Goal: Task Accomplishment & Management: Manage account settings

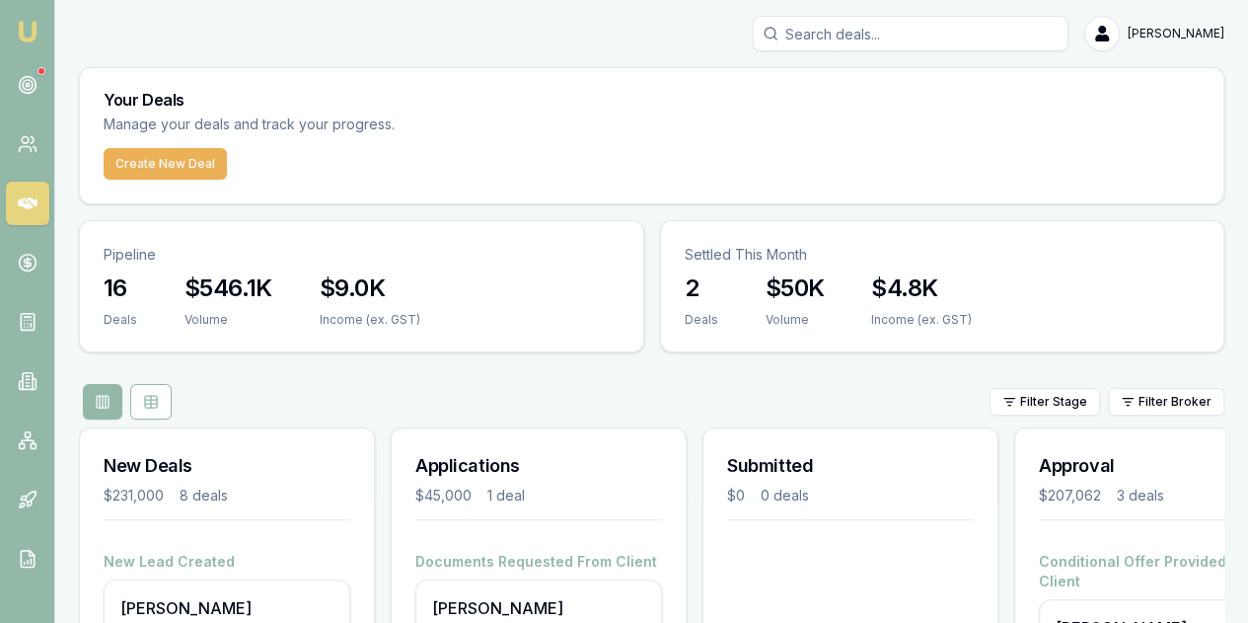
click at [829, 552] on div at bounding box center [851, 564] width 294 height 24
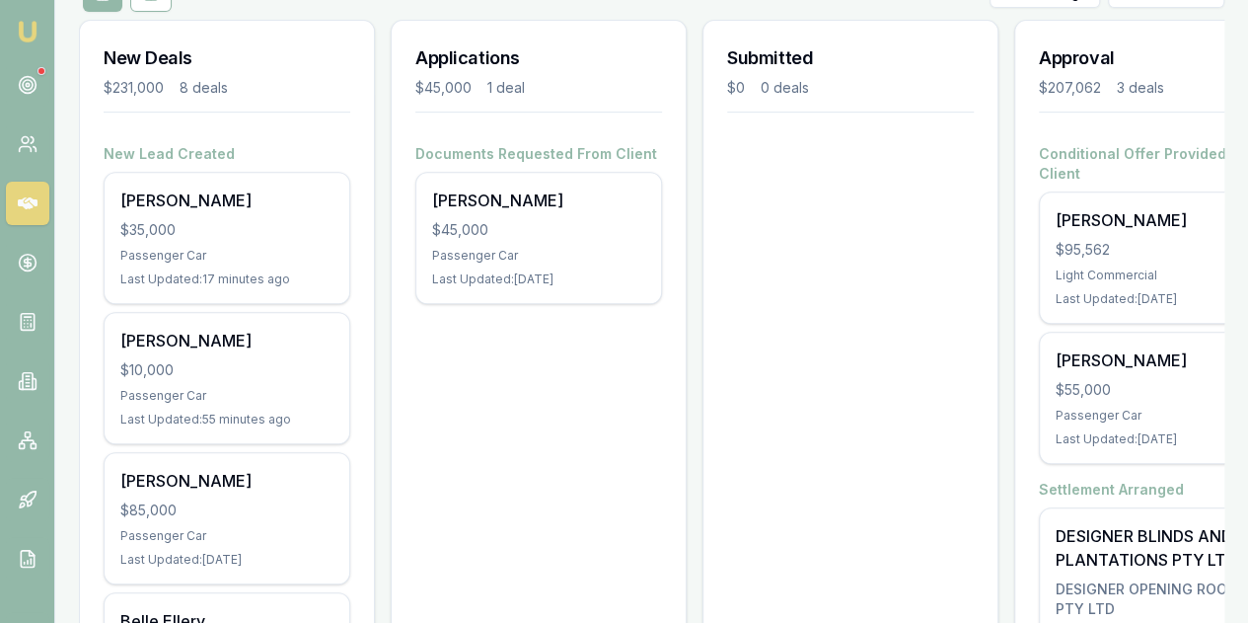
scroll to position [474, 0]
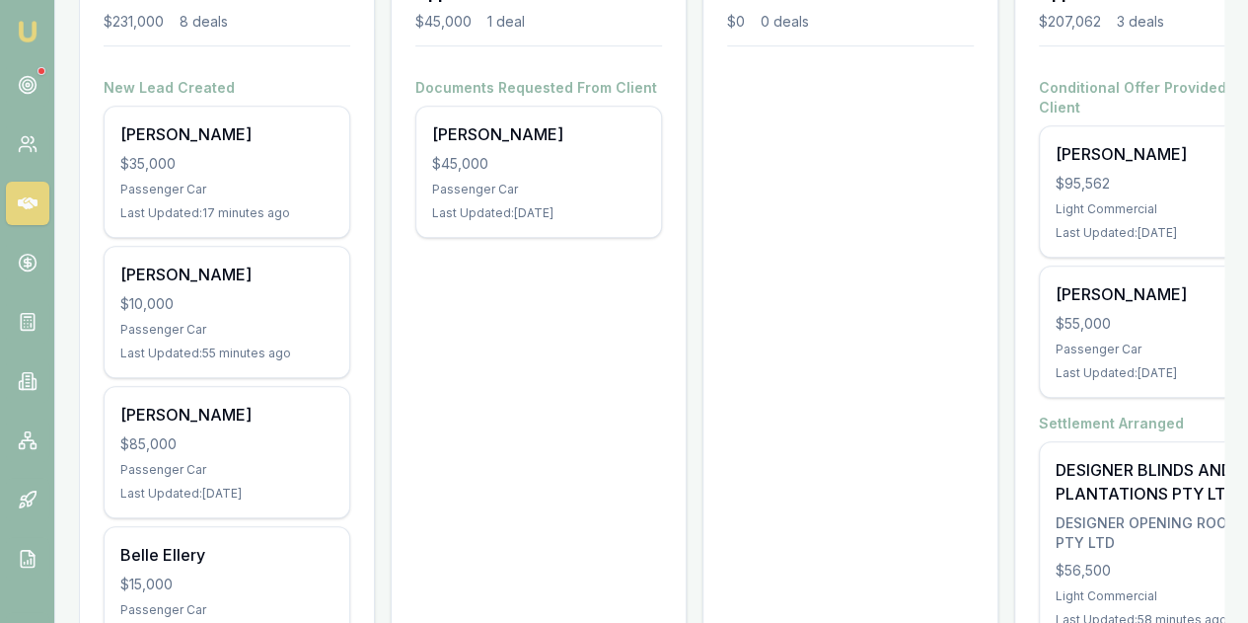
click at [1181, 588] on div "Light Commercial" at bounding box center [1162, 596] width 213 height 16
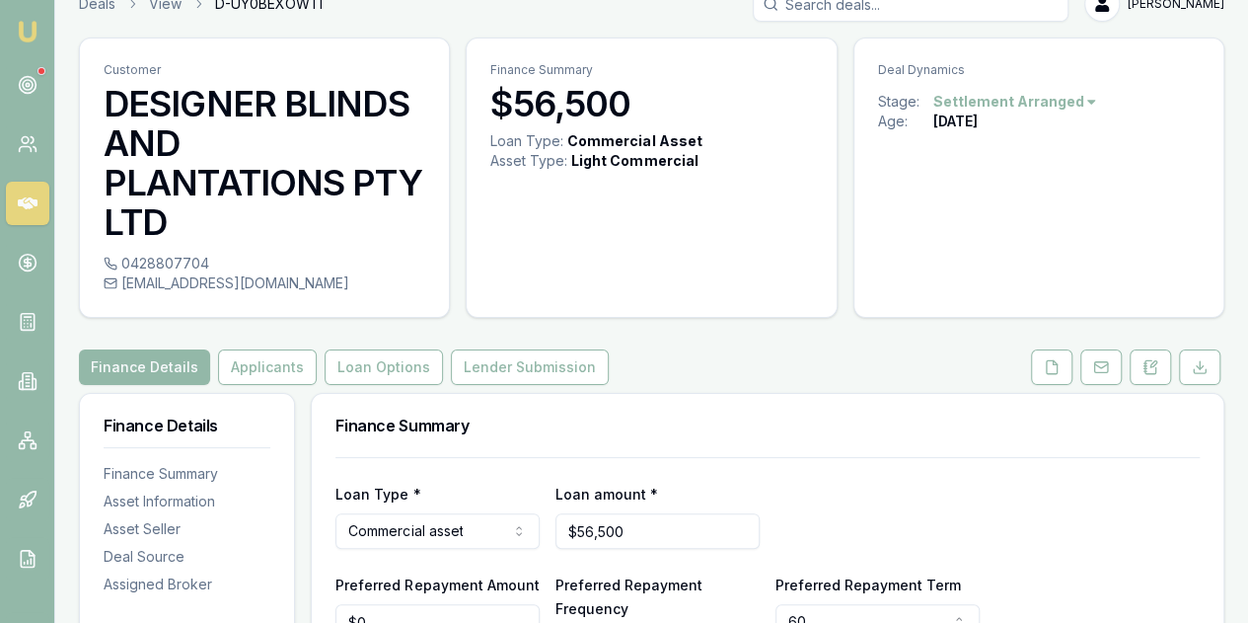
scroll to position [10, 0]
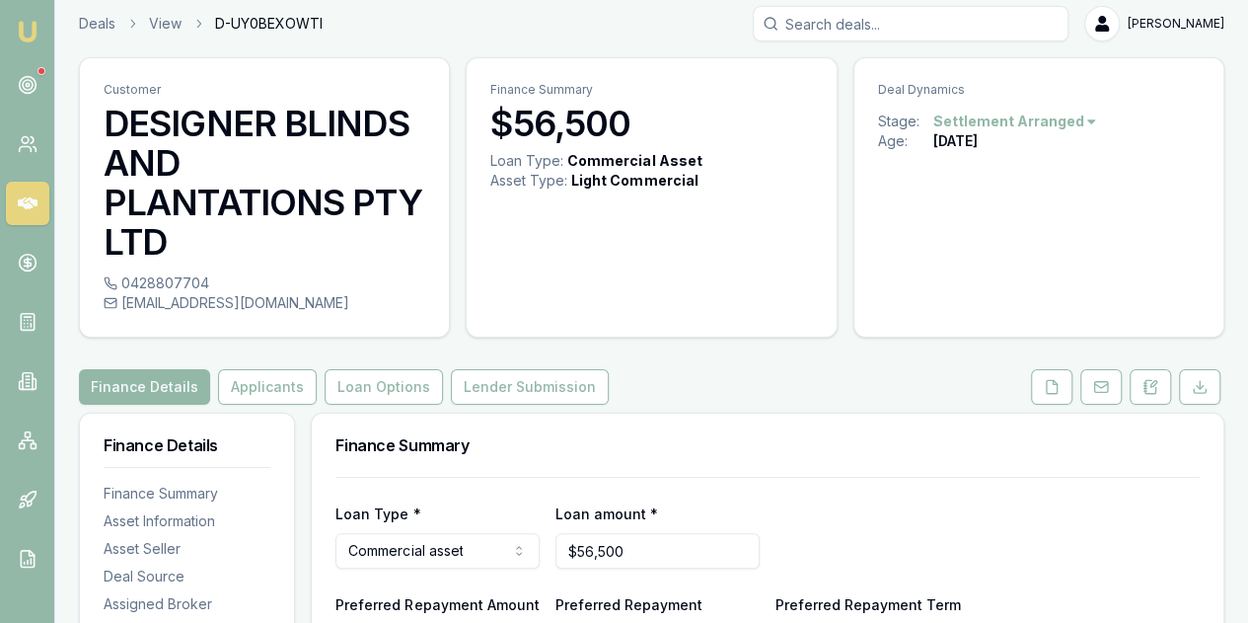
click at [551, 380] on button "Lender Submission" at bounding box center [530, 387] width 158 height 36
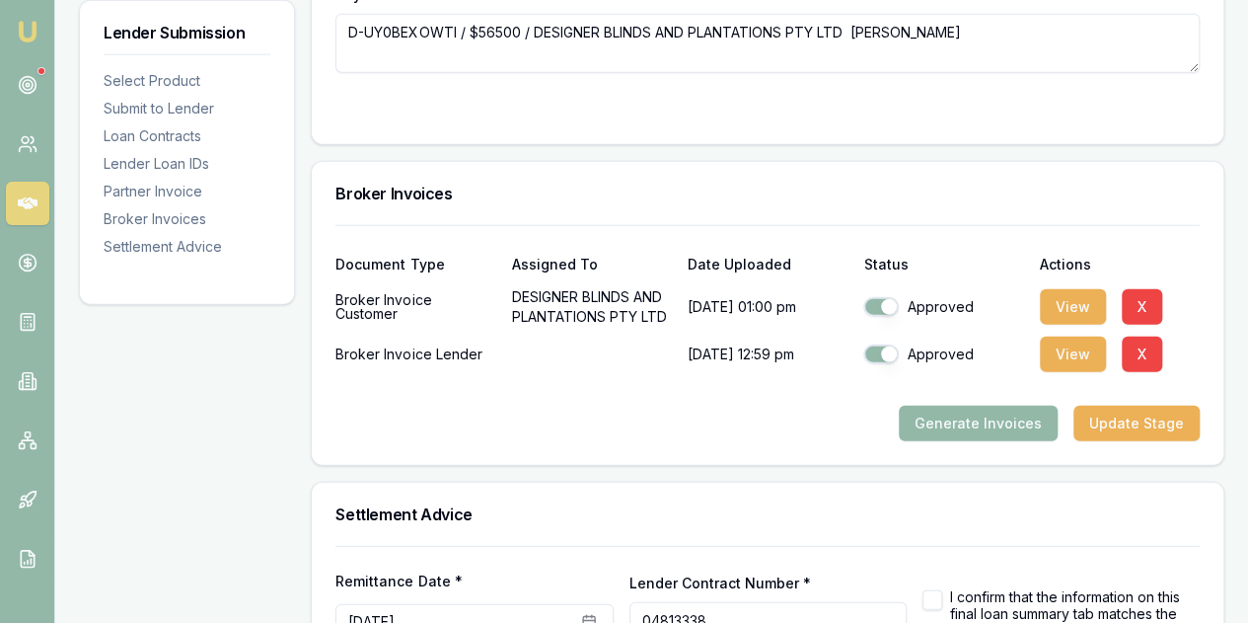
scroll to position [2483, 0]
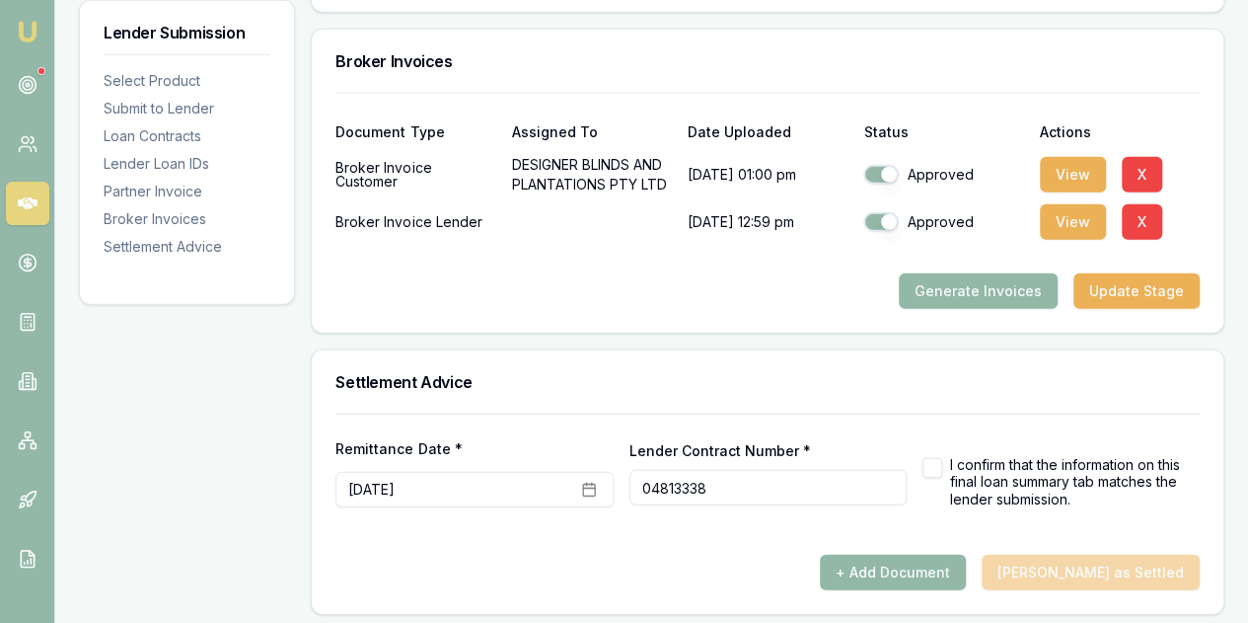
click at [932, 459] on button "button" at bounding box center [933, 468] width 20 height 20
checkbox input "true"
click at [941, 555] on button "+ Add Document" at bounding box center [893, 573] width 146 height 36
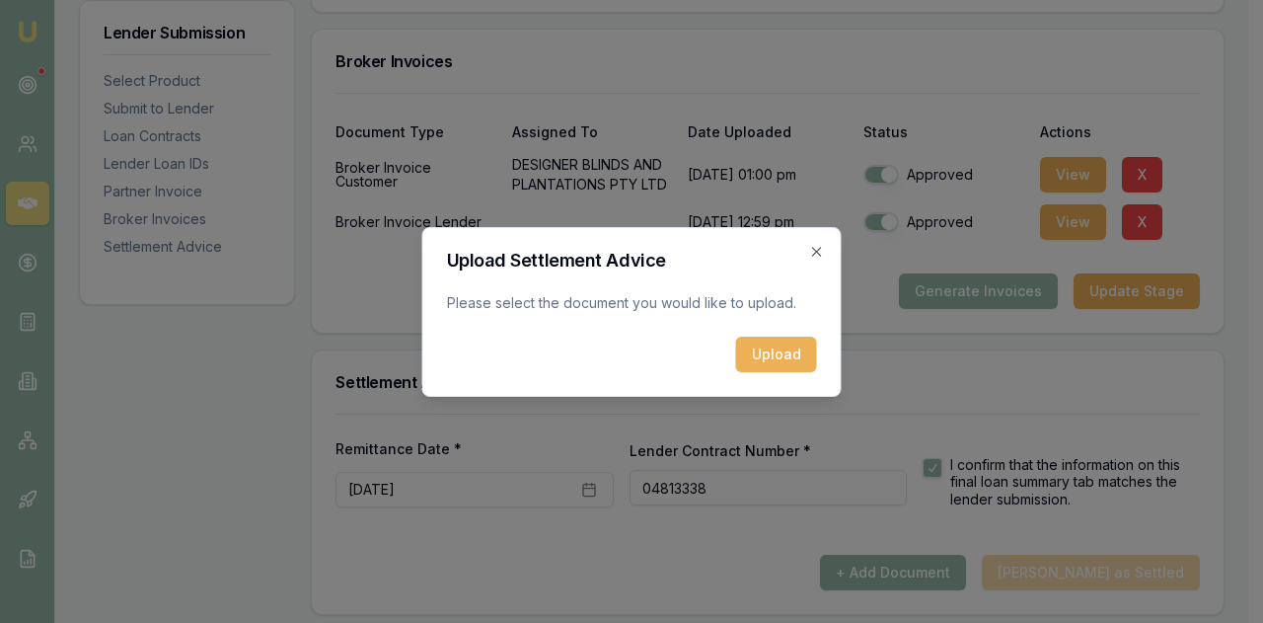
click at [787, 364] on button "Upload" at bounding box center [776, 355] width 81 height 36
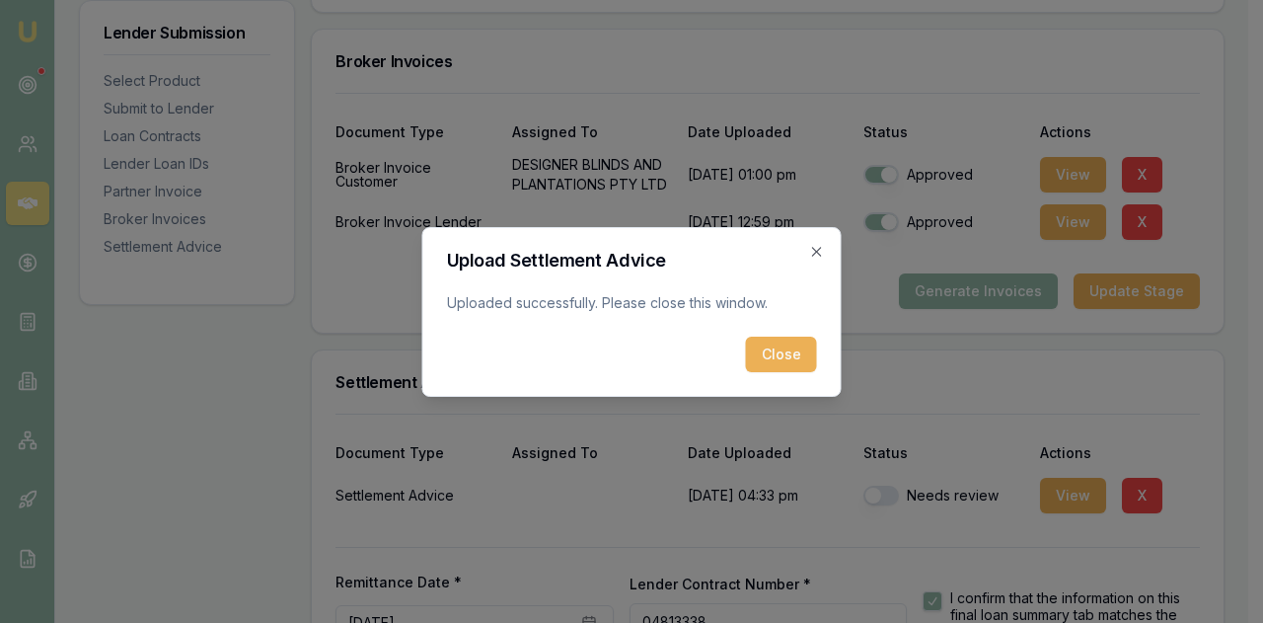
click at [778, 356] on button "Close" at bounding box center [781, 355] width 71 height 36
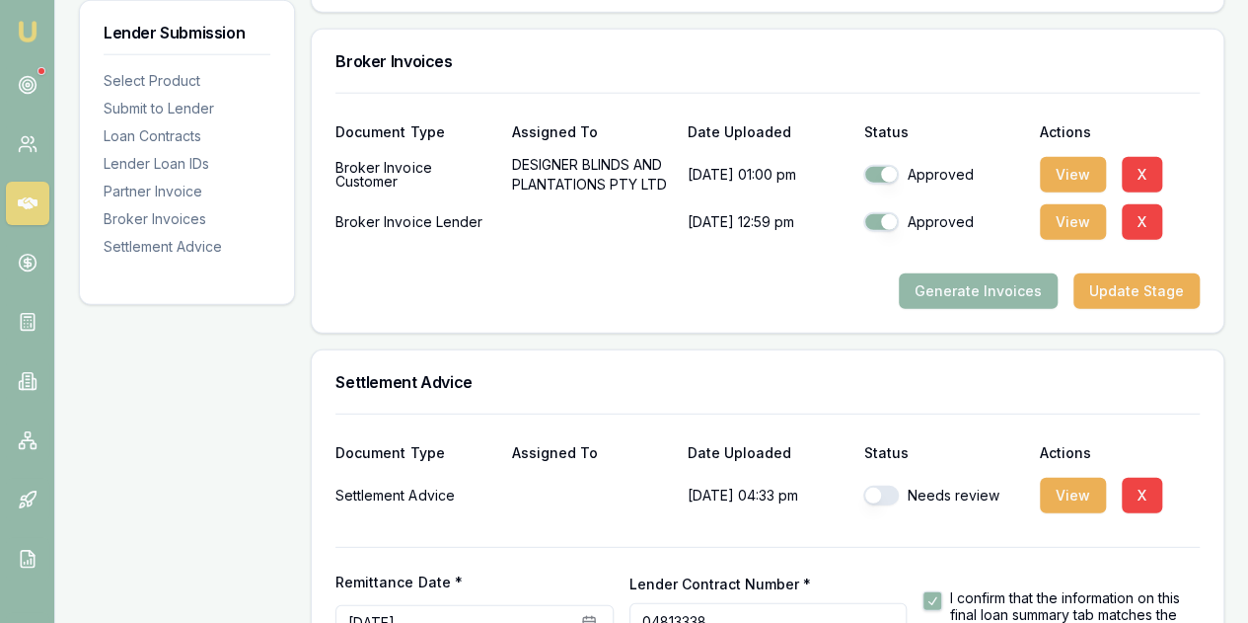
click at [872, 489] on button "button" at bounding box center [882, 496] width 36 height 20
checkbox input "true"
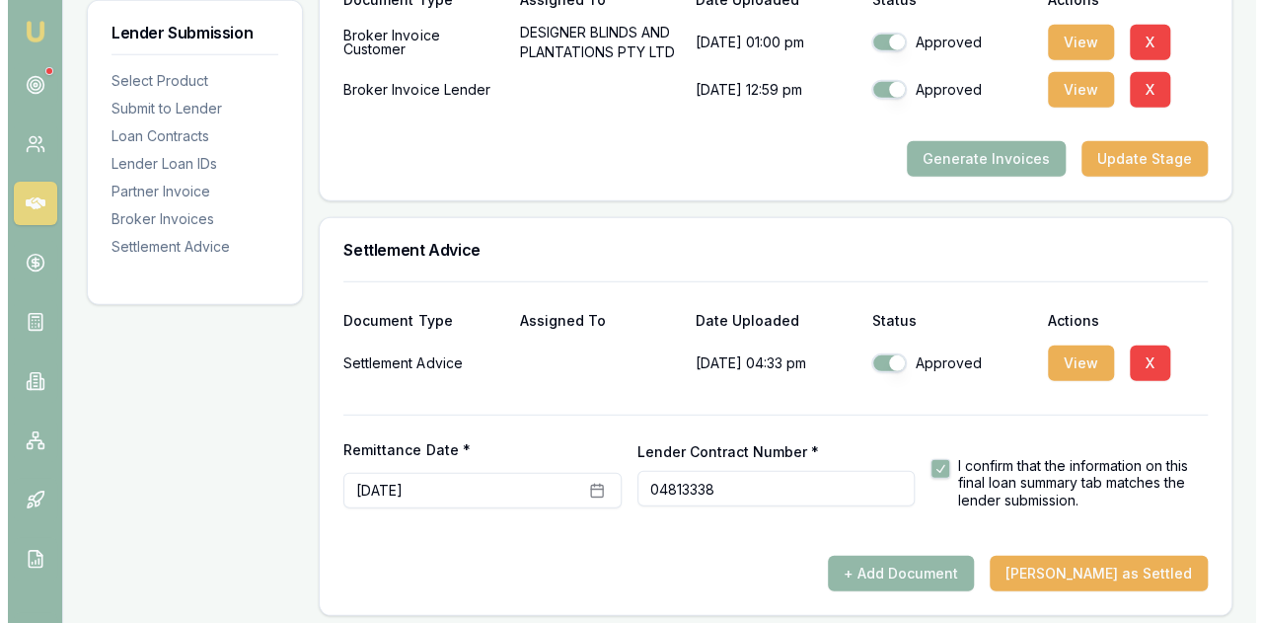
scroll to position [2616, 0]
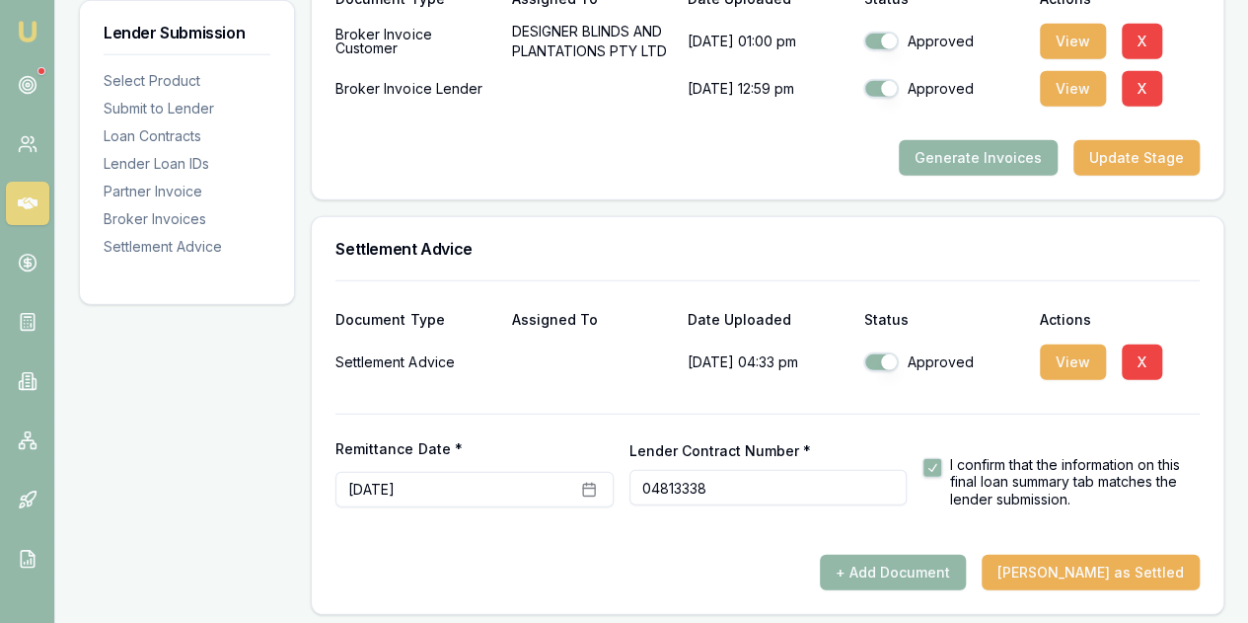
click at [1120, 568] on button "Mark Deal as Settled" at bounding box center [1091, 573] width 218 height 36
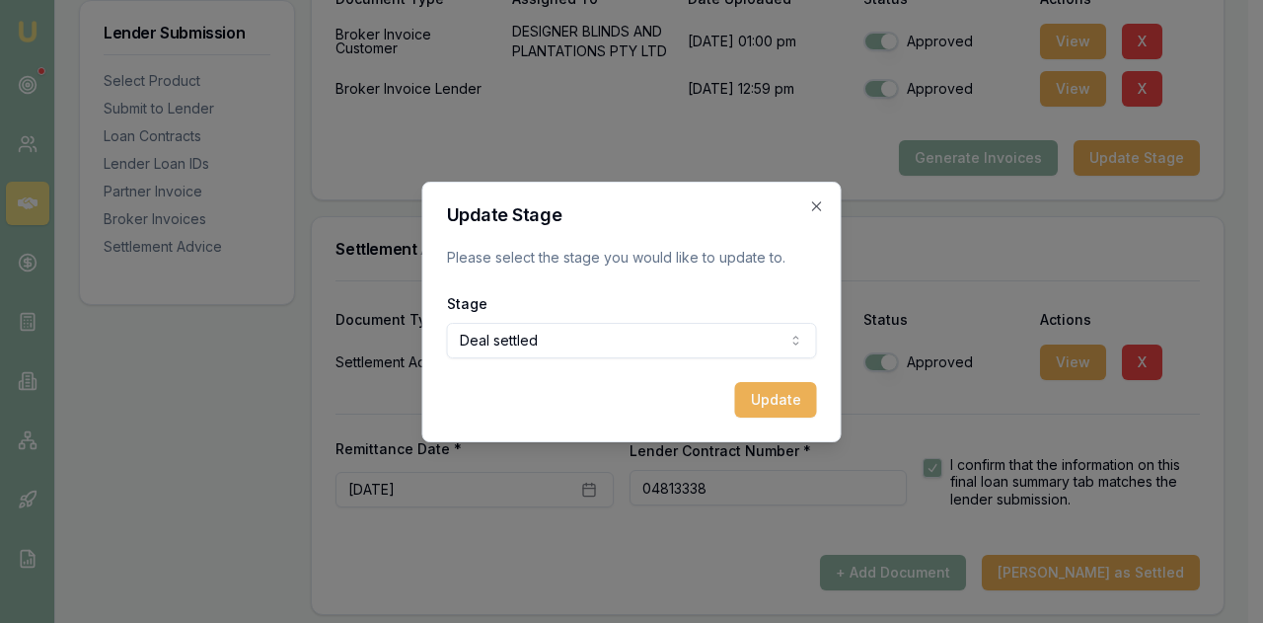
click at [796, 398] on button "Update" at bounding box center [776, 400] width 82 height 36
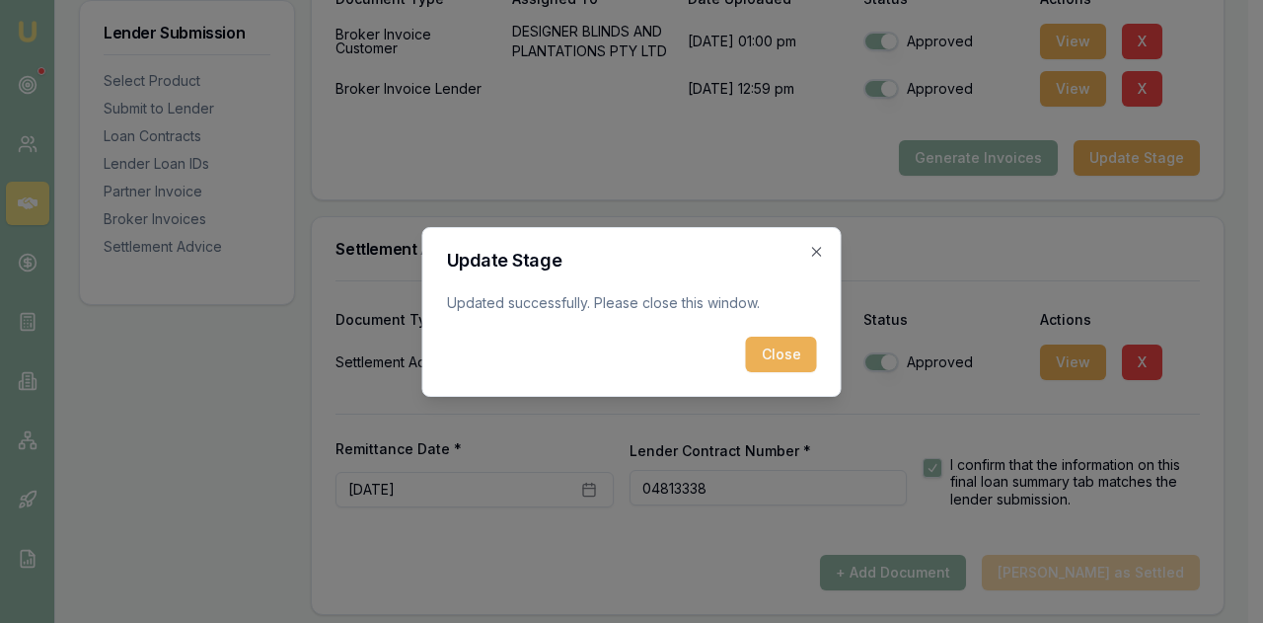
click at [771, 354] on button "Close" at bounding box center [781, 355] width 71 height 36
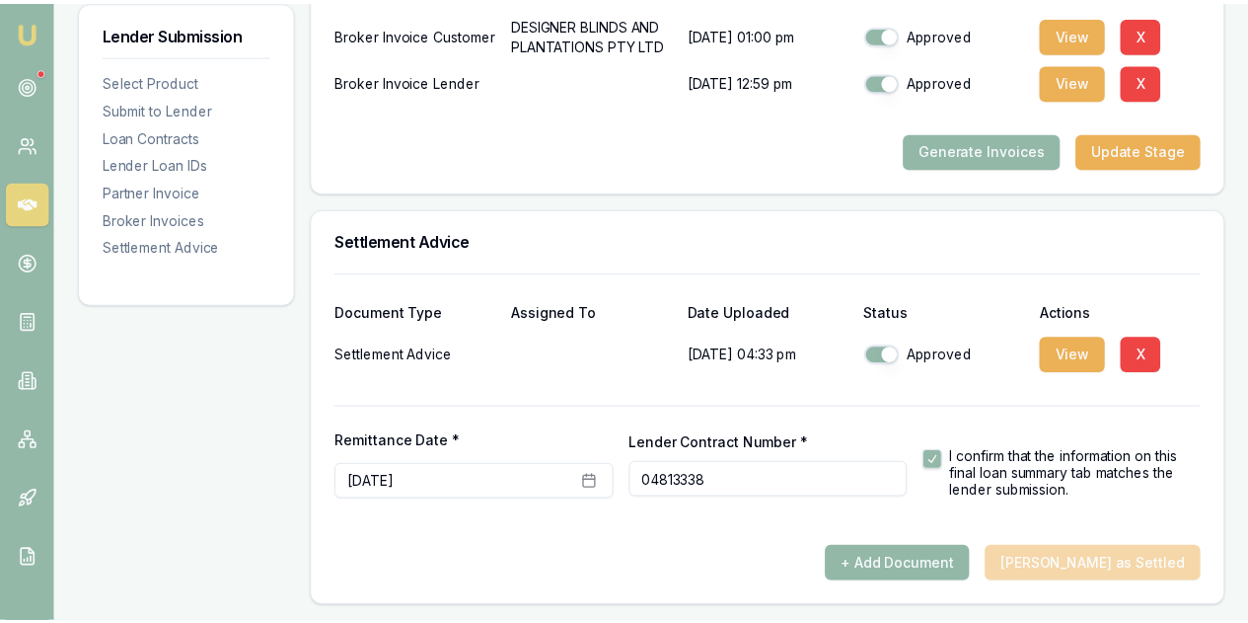
scroll to position [2577, 0]
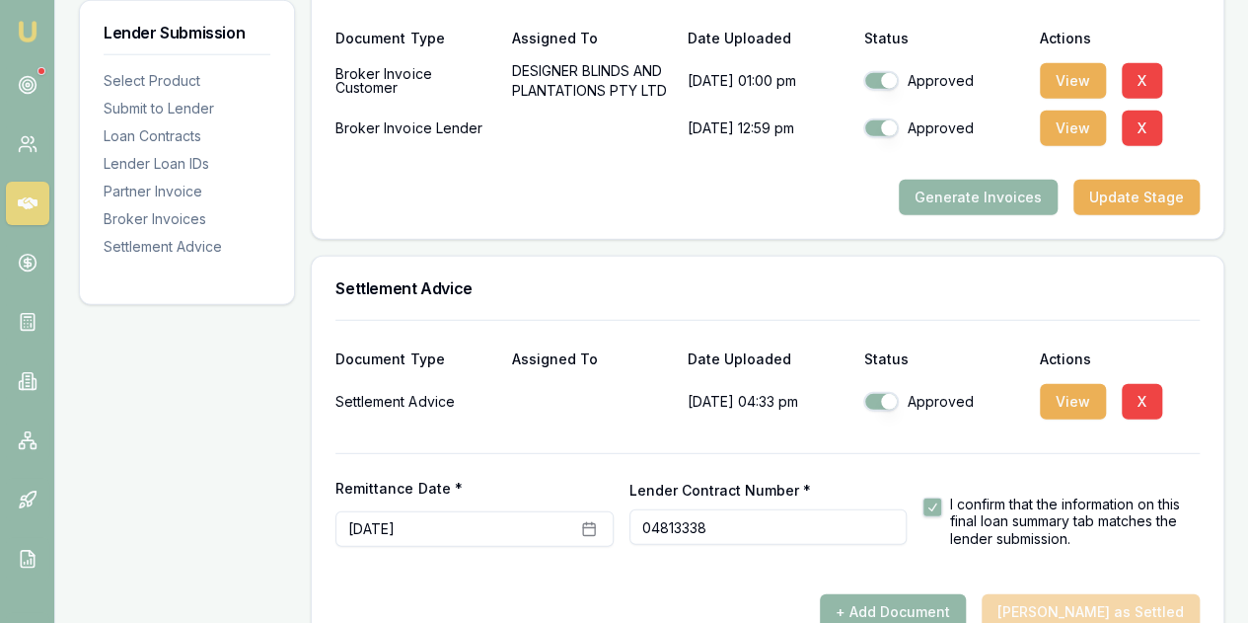
click at [30, 51] on nav "Emu Broker" at bounding box center [27, 298] width 54 height 596
click at [28, 37] on img at bounding box center [28, 32] width 24 height 24
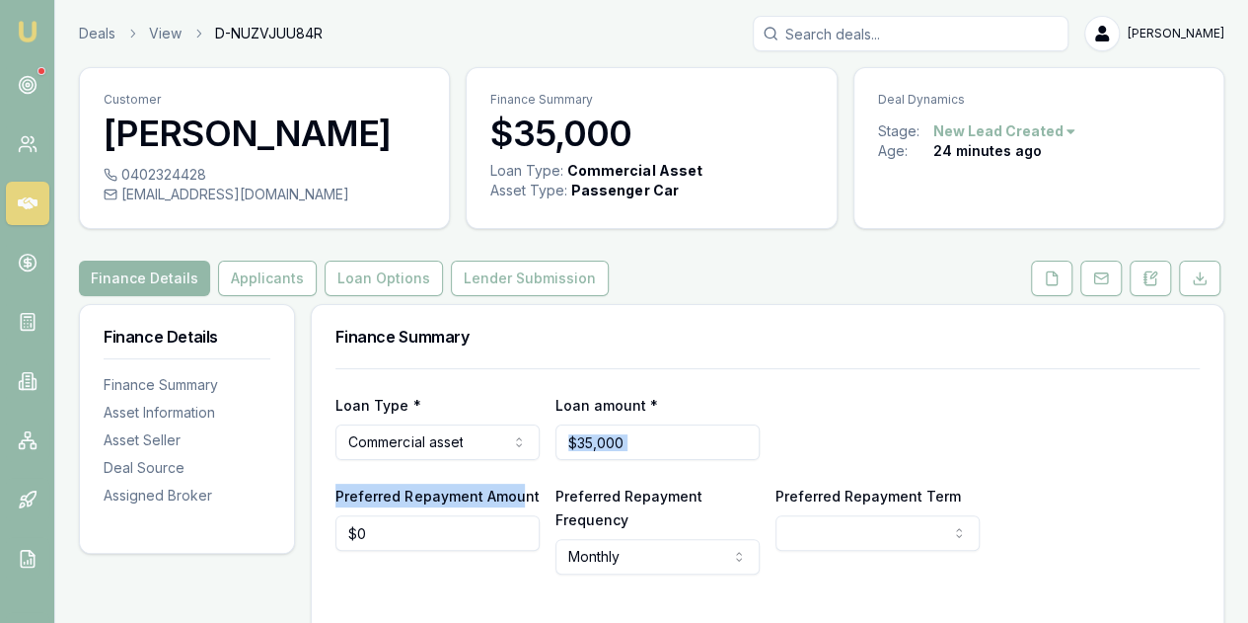
drag, startPoint x: 521, startPoint y: 481, endPoint x: 588, endPoint y: 453, distance: 72.6
click at [588, 453] on div "Loan Type * Commercial asset Consumer loan Consumer asset Commercial loan Comme…" at bounding box center [768, 471] width 865 height 206
click at [263, 270] on button "Applicants" at bounding box center [267, 279] width 99 height 36
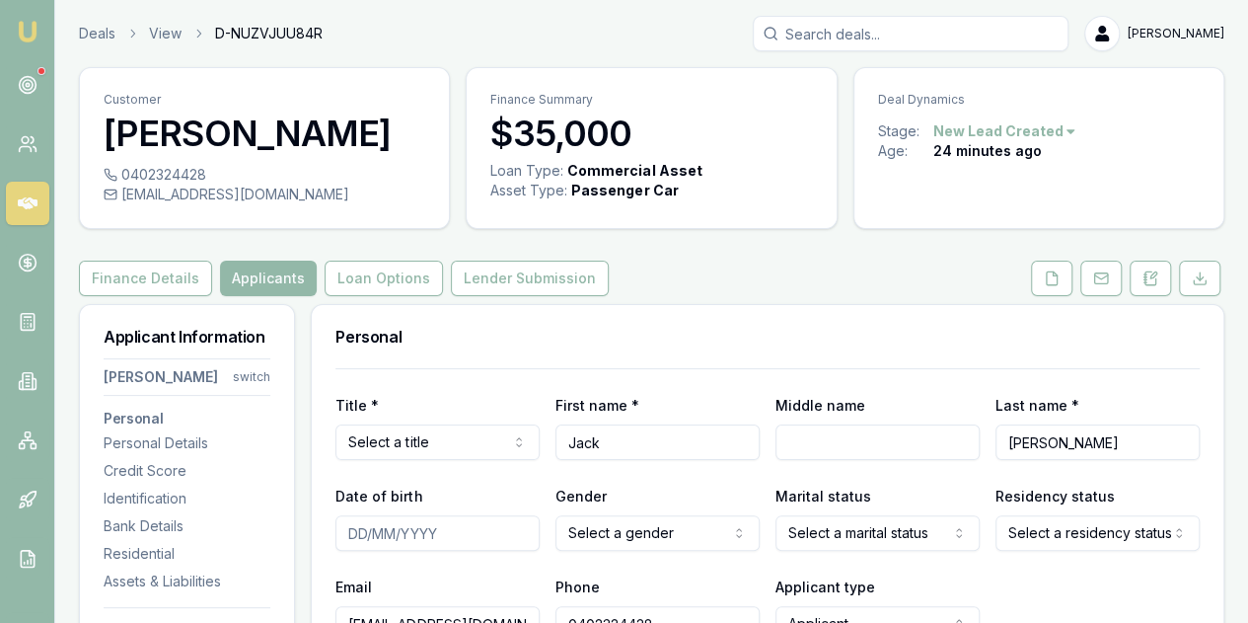
click at [1048, 287] on button at bounding box center [1051, 279] width 41 height 36
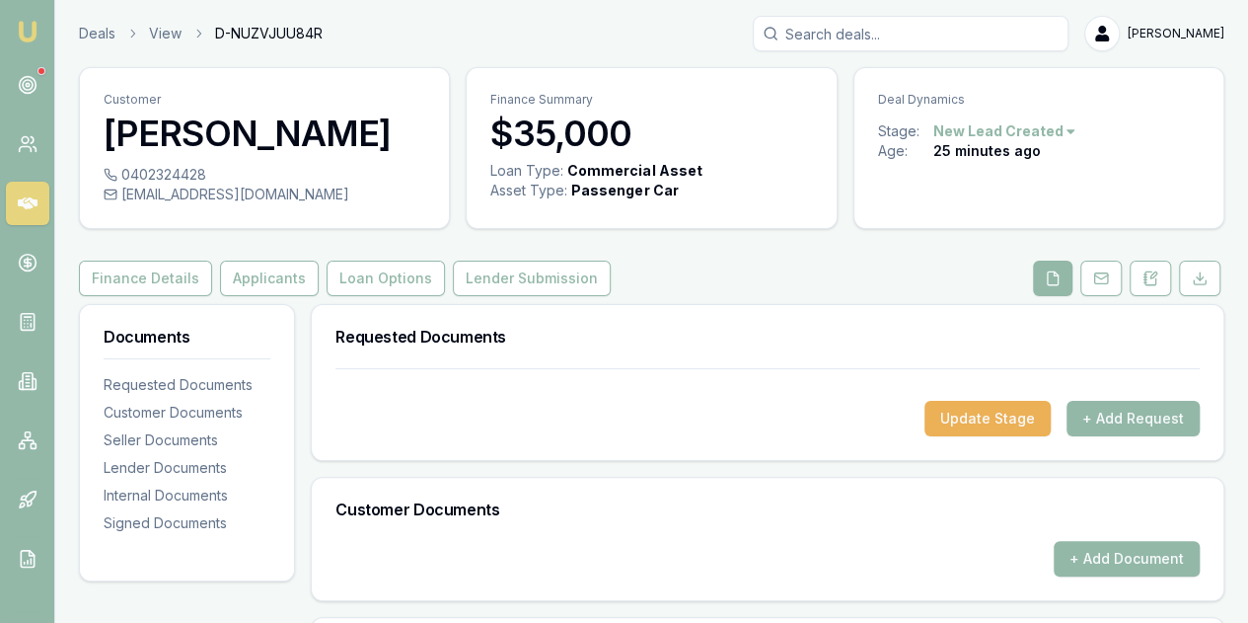
drag, startPoint x: 1016, startPoint y: 408, endPoint x: 1168, endPoint y: 402, distance: 153.1
click at [1168, 402] on div "Update Stage + Add Request" at bounding box center [768, 419] width 865 height 36
click at [1129, 410] on button "+ Add Request" at bounding box center [1133, 419] width 133 height 36
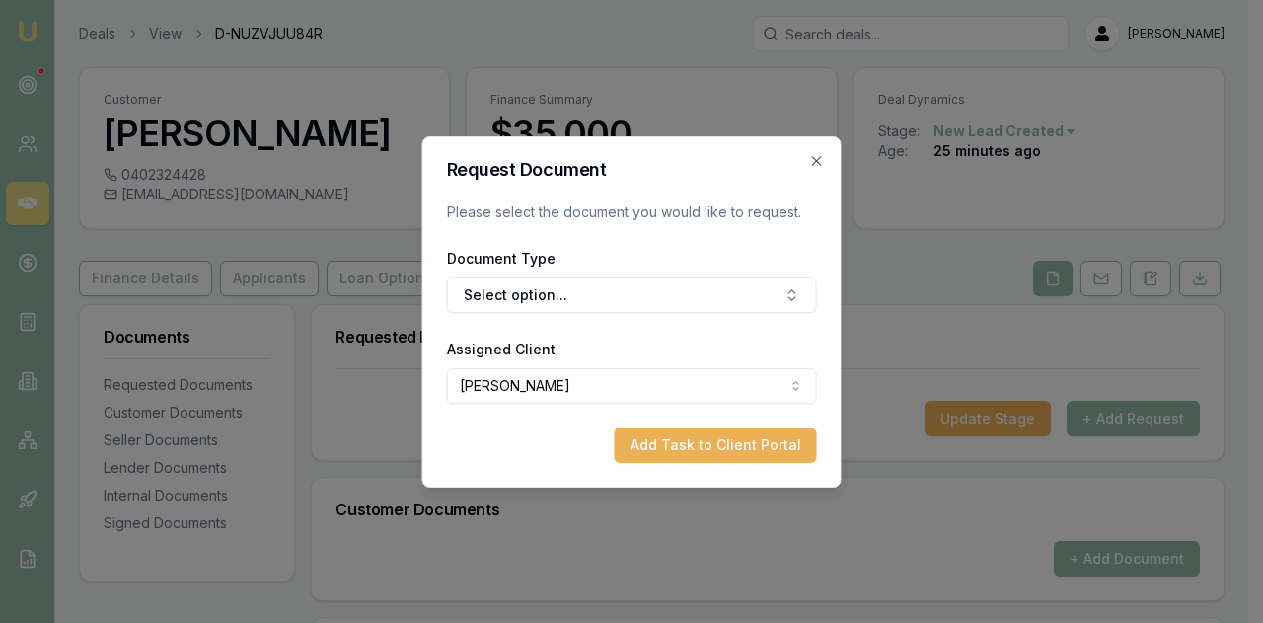
click at [519, 298] on button "Select option..." at bounding box center [632, 295] width 370 height 36
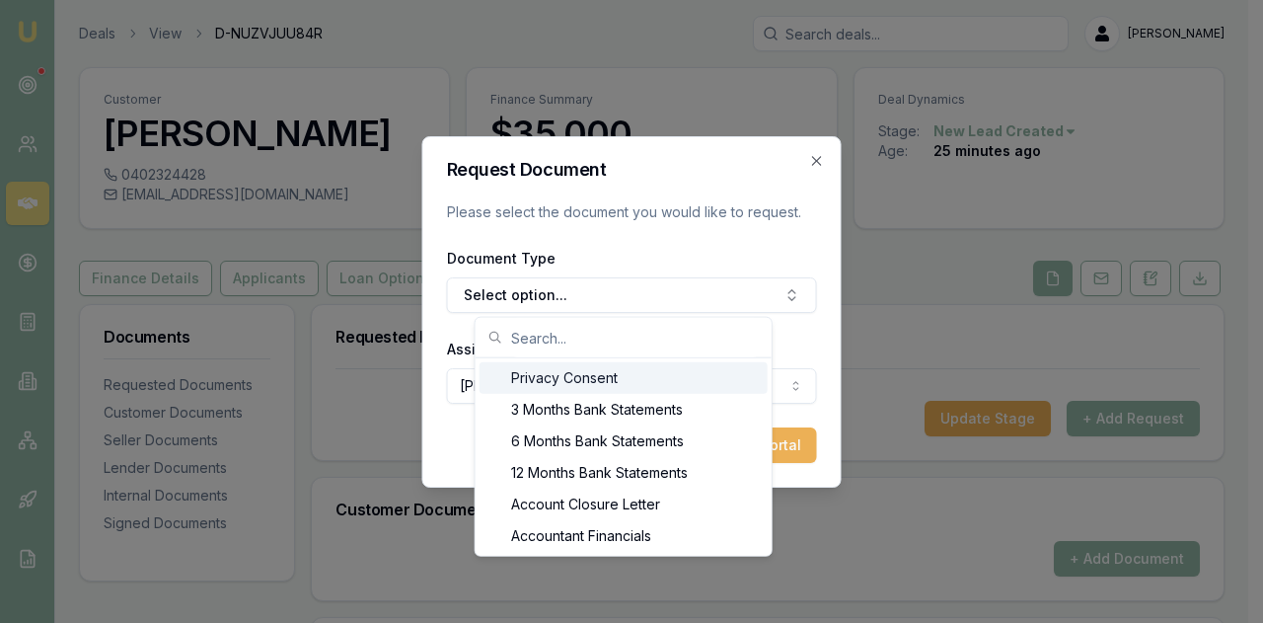
click at [557, 384] on div "Privacy Consent" at bounding box center [624, 378] width 288 height 32
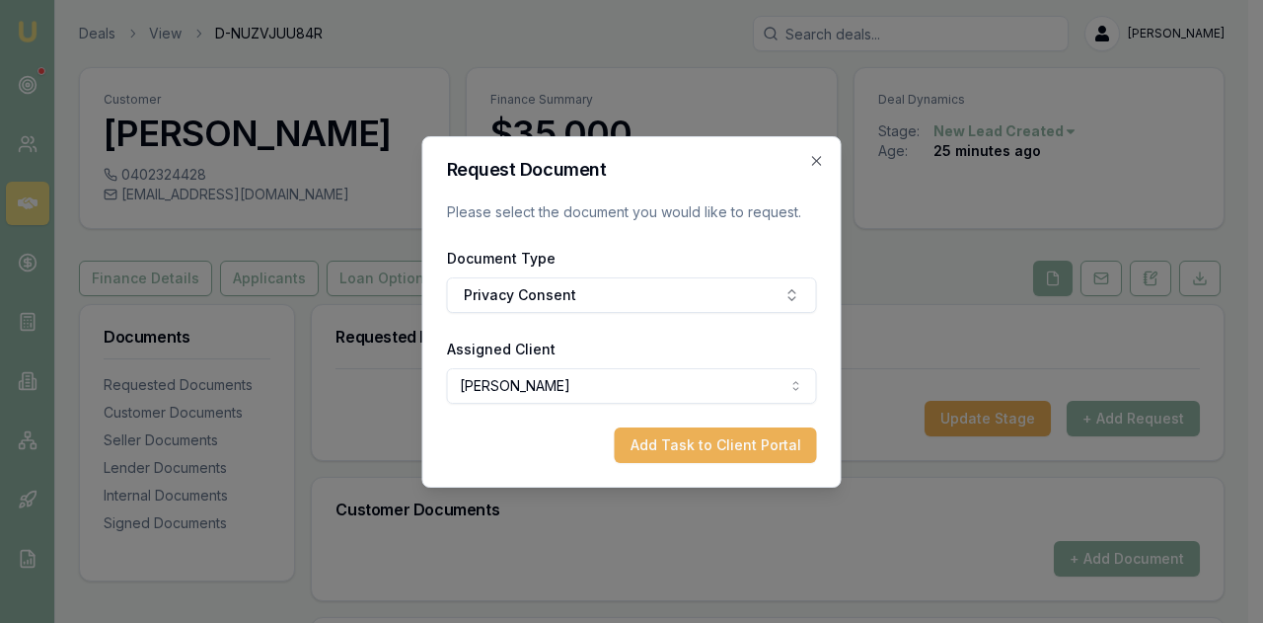
click at [652, 443] on button "Add Task to Client Portal" at bounding box center [716, 445] width 202 height 36
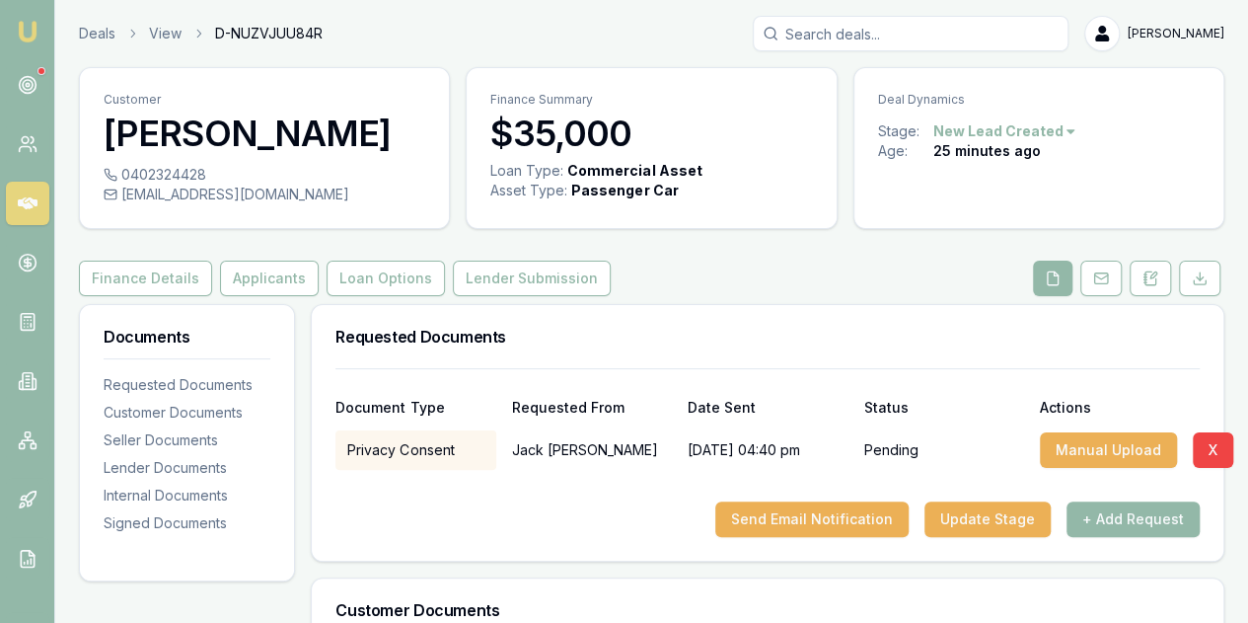
click at [1070, 448] on button "Manual Upload" at bounding box center [1108, 450] width 137 height 36
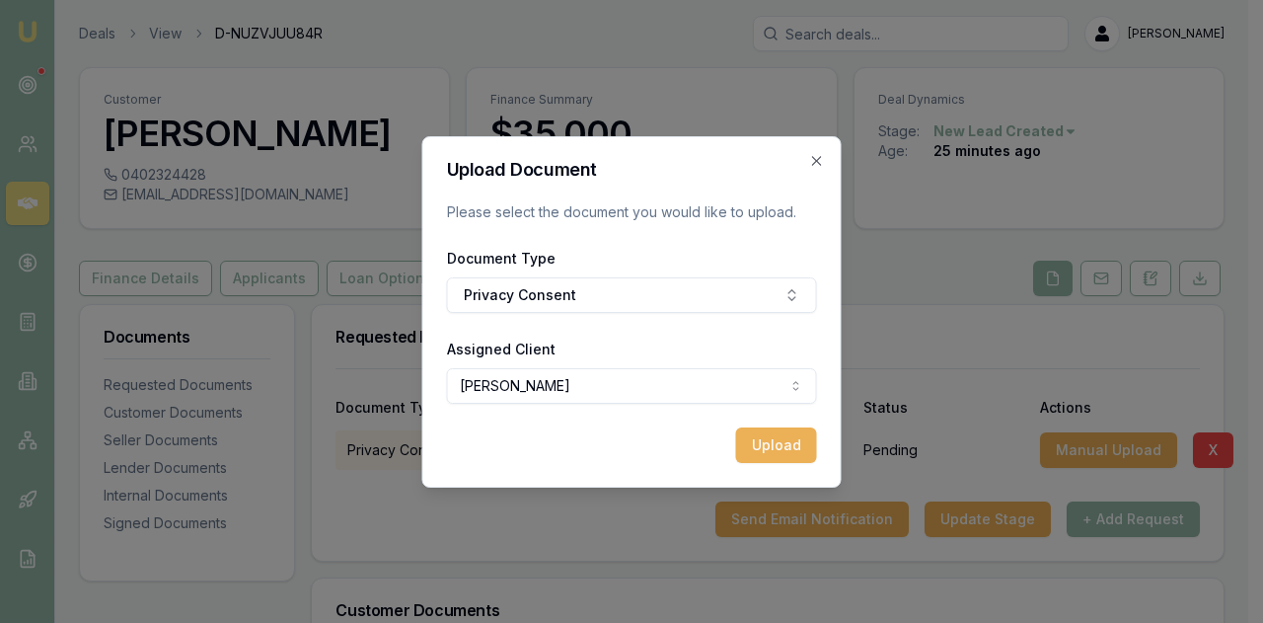
click at [573, 301] on button "Privacy Consent" at bounding box center [632, 295] width 370 height 36
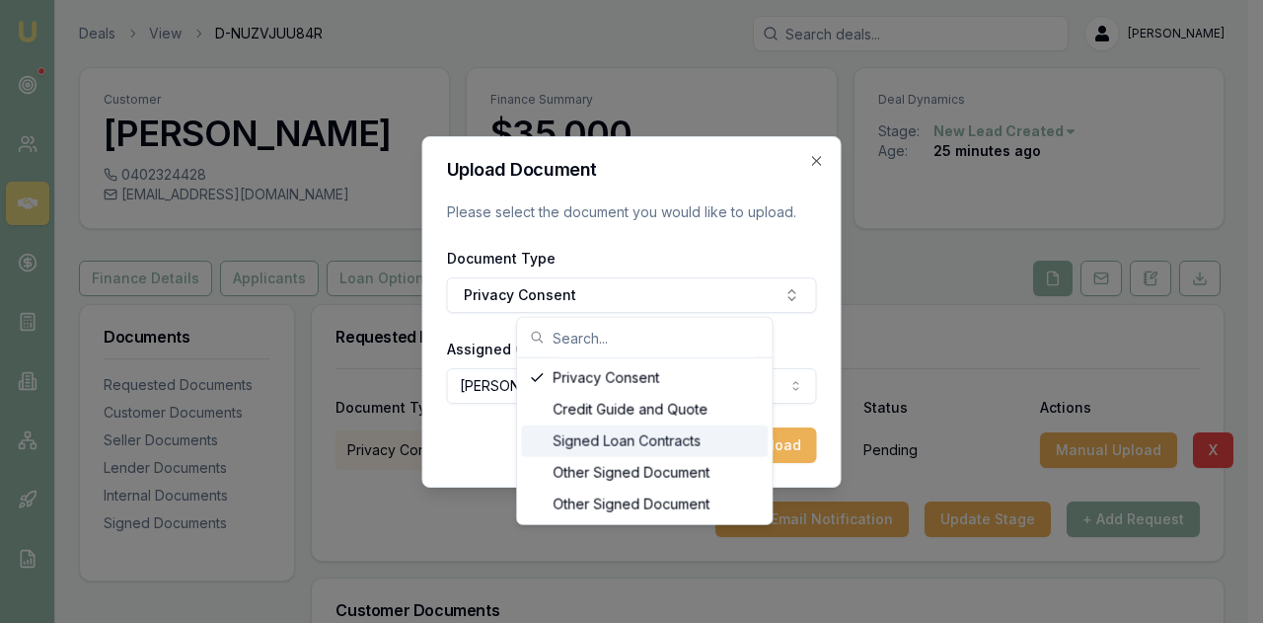
click at [482, 441] on div "Upload" at bounding box center [632, 445] width 370 height 36
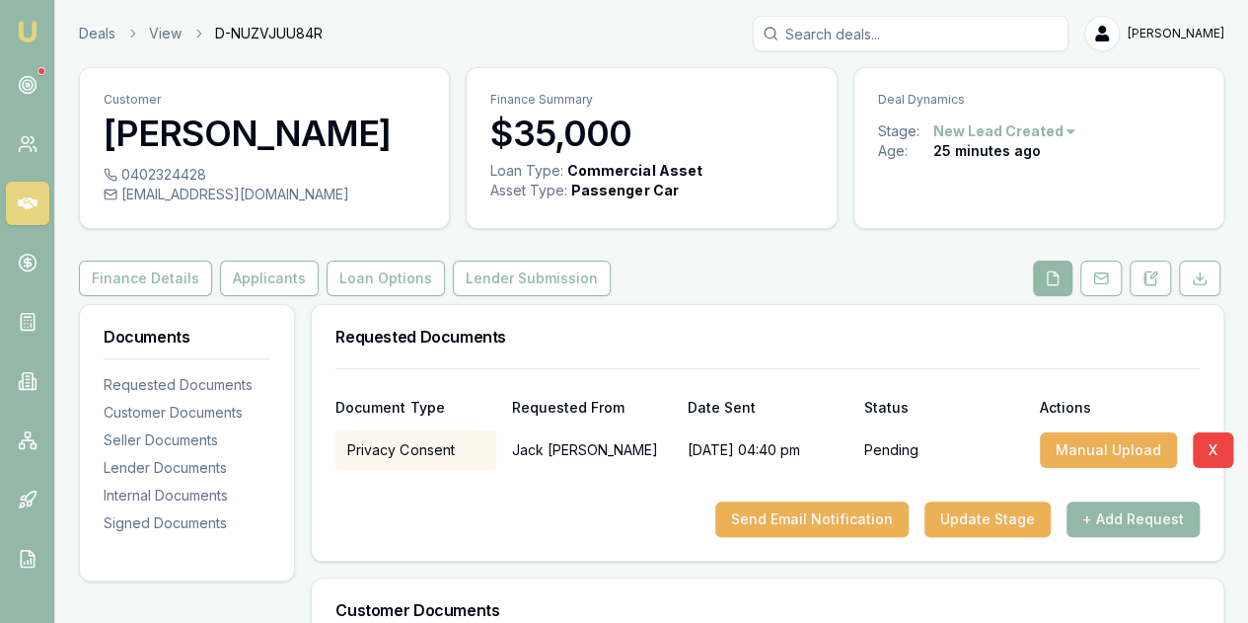
click at [1129, 515] on button "+ Add Request" at bounding box center [1133, 519] width 133 height 36
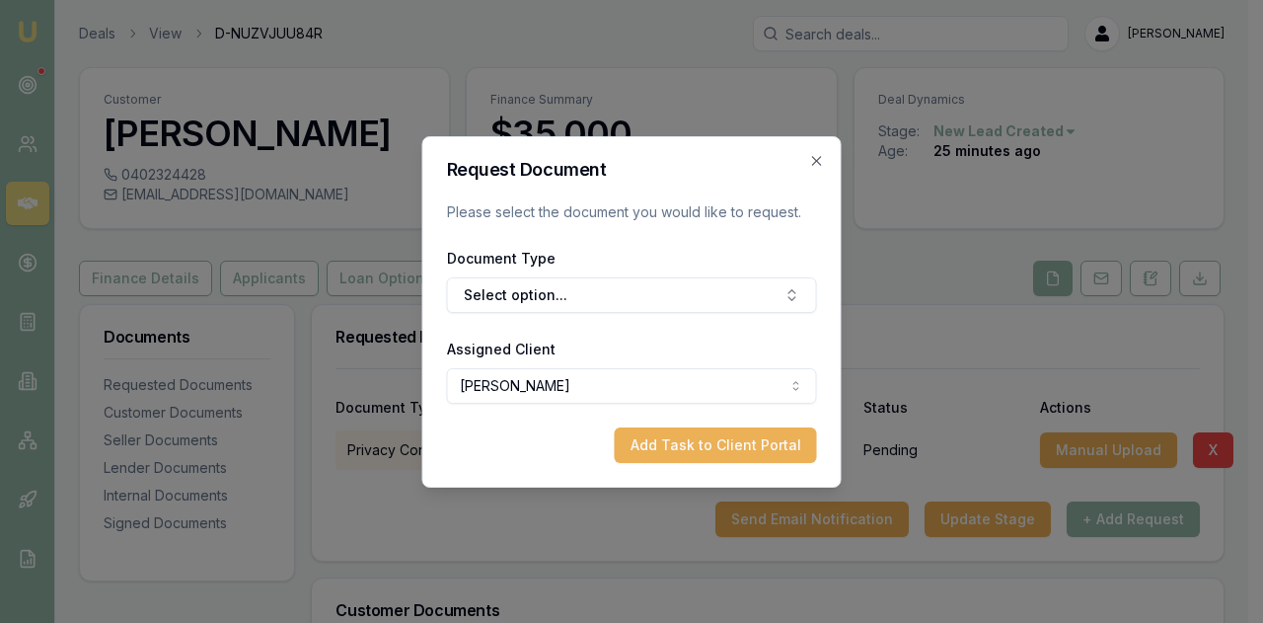
click at [509, 292] on button "Select option..." at bounding box center [632, 295] width 370 height 36
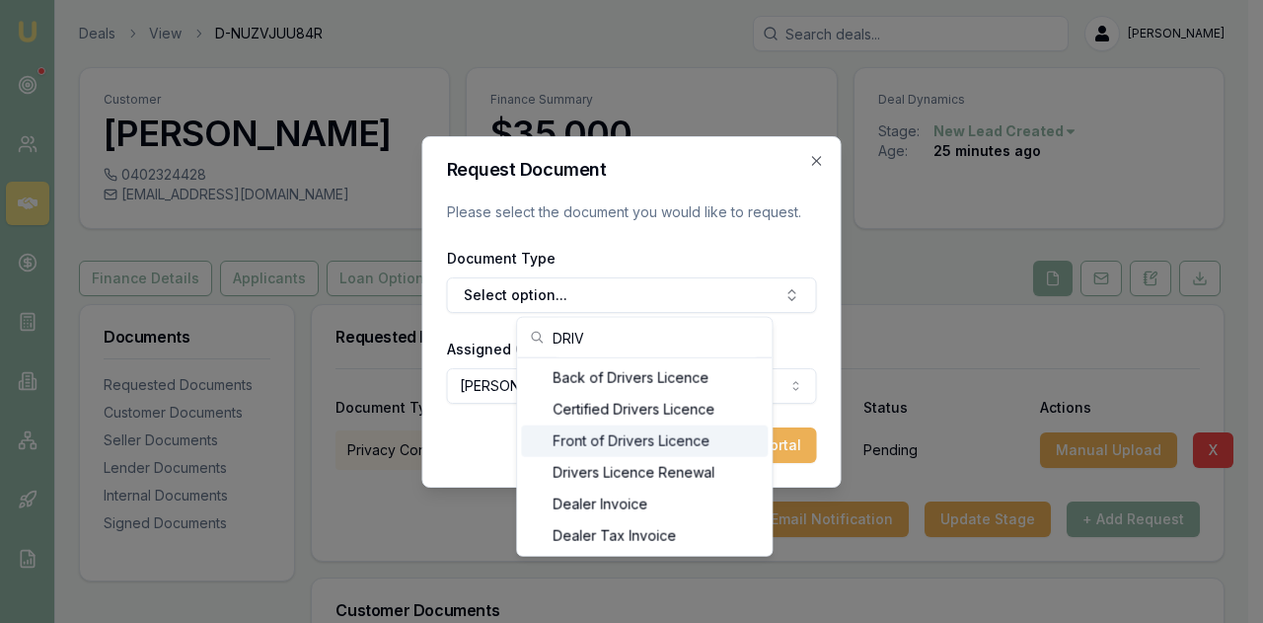
type input "DRIV"
click at [591, 445] on div "Front of Drivers Licence" at bounding box center [644, 441] width 247 height 32
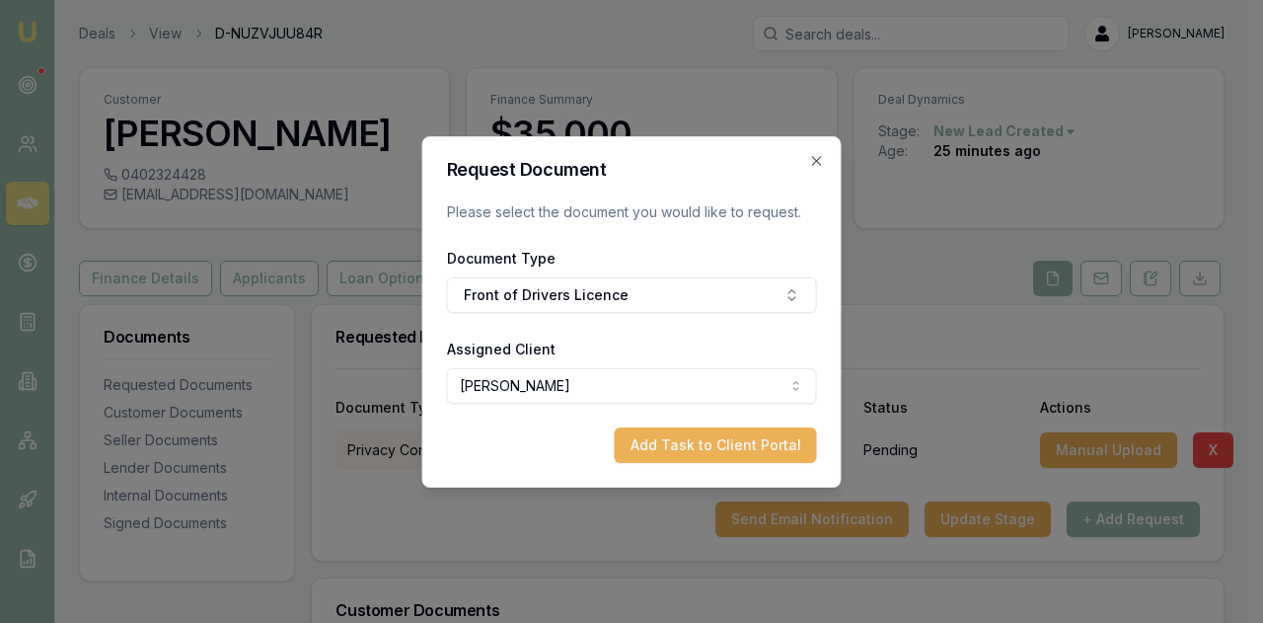
click at [698, 445] on button "Add Task to Client Portal" at bounding box center [716, 445] width 202 height 36
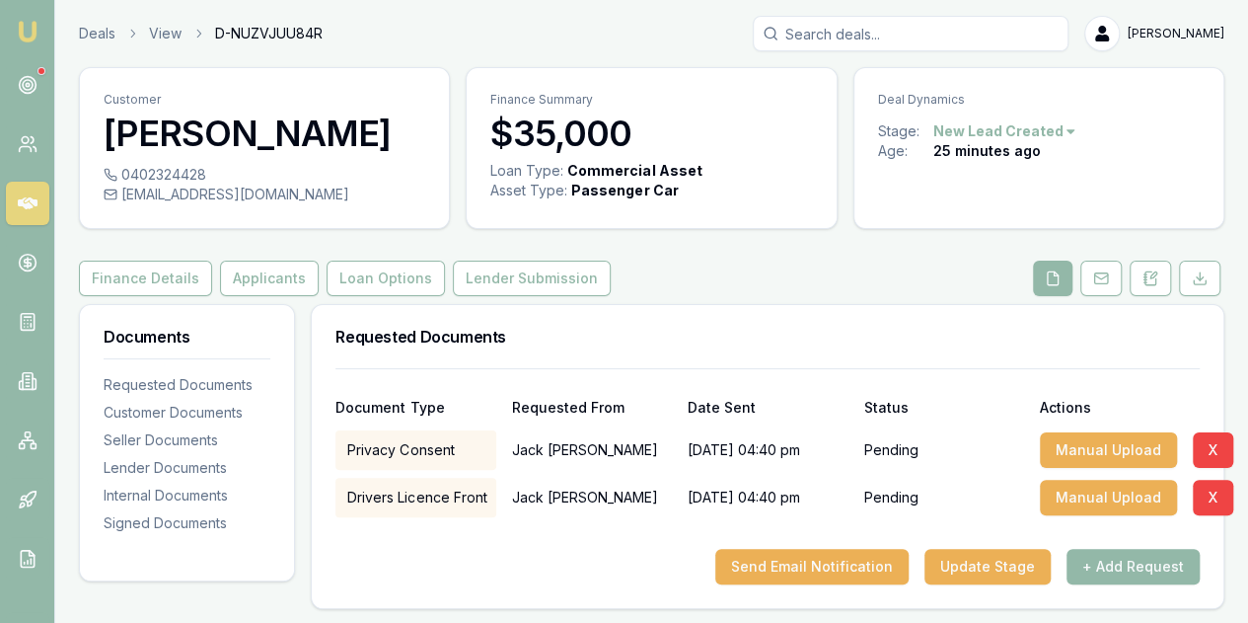
click at [1113, 564] on button "+ Add Request" at bounding box center [1133, 567] width 133 height 36
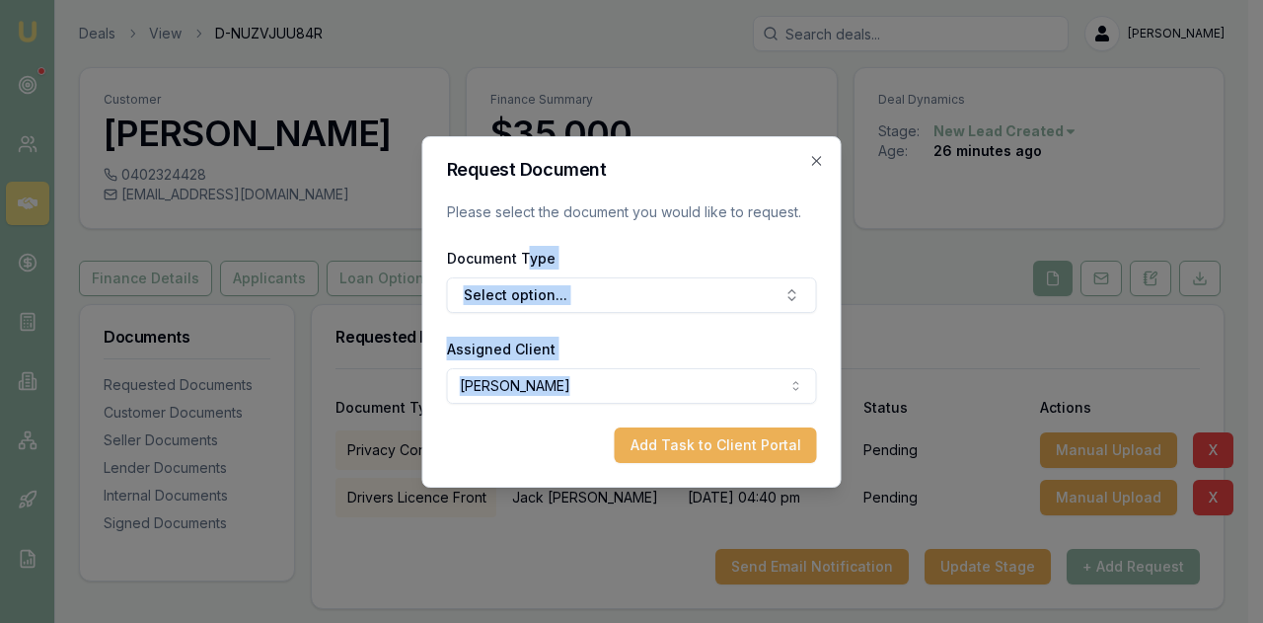
drag, startPoint x: 529, startPoint y: 255, endPoint x: 631, endPoint y: 414, distance: 189.5
click at [631, 414] on form "Request Document Please select the document you would like to request. Document…" at bounding box center [632, 312] width 370 height 302
click at [583, 299] on button "Select option..." at bounding box center [632, 295] width 370 height 36
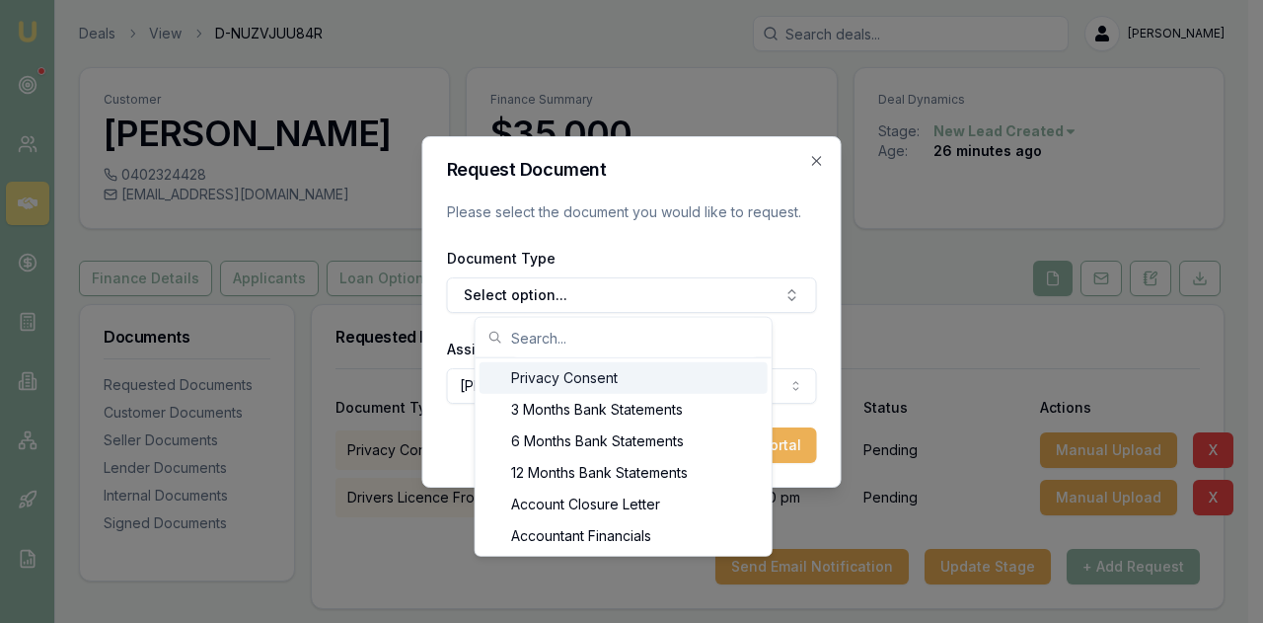
click at [542, 339] on input "text" at bounding box center [635, 337] width 249 height 39
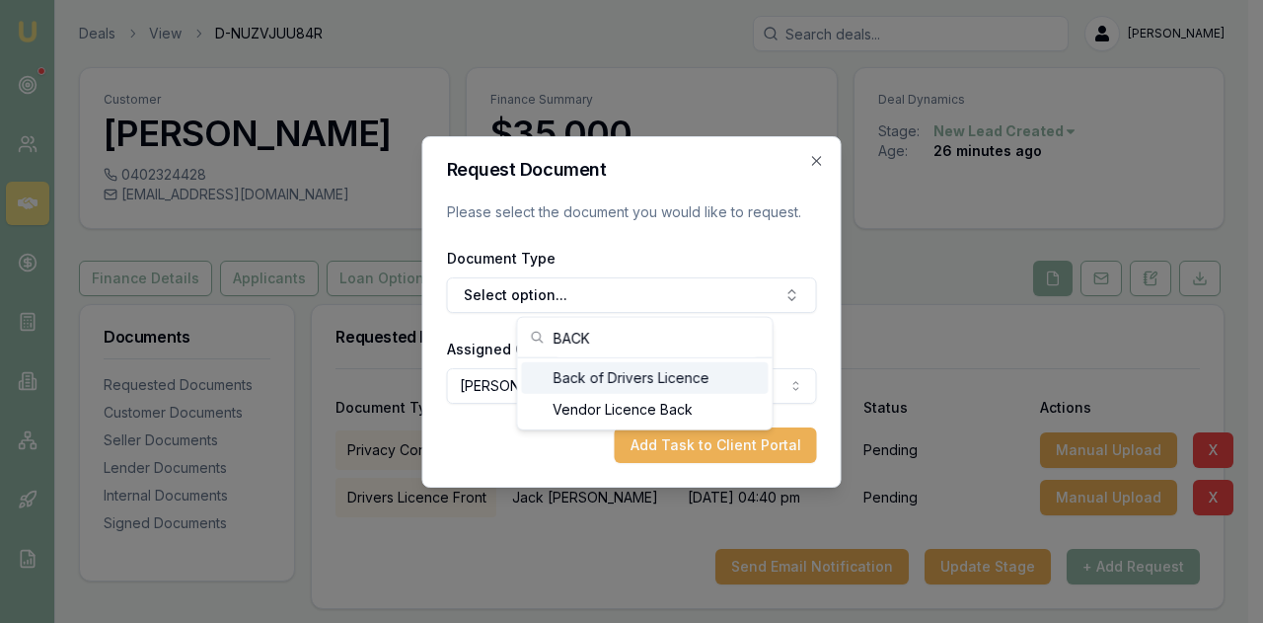
type input "BACK"
click at [584, 384] on div "Back of Drivers Licence" at bounding box center [644, 378] width 247 height 32
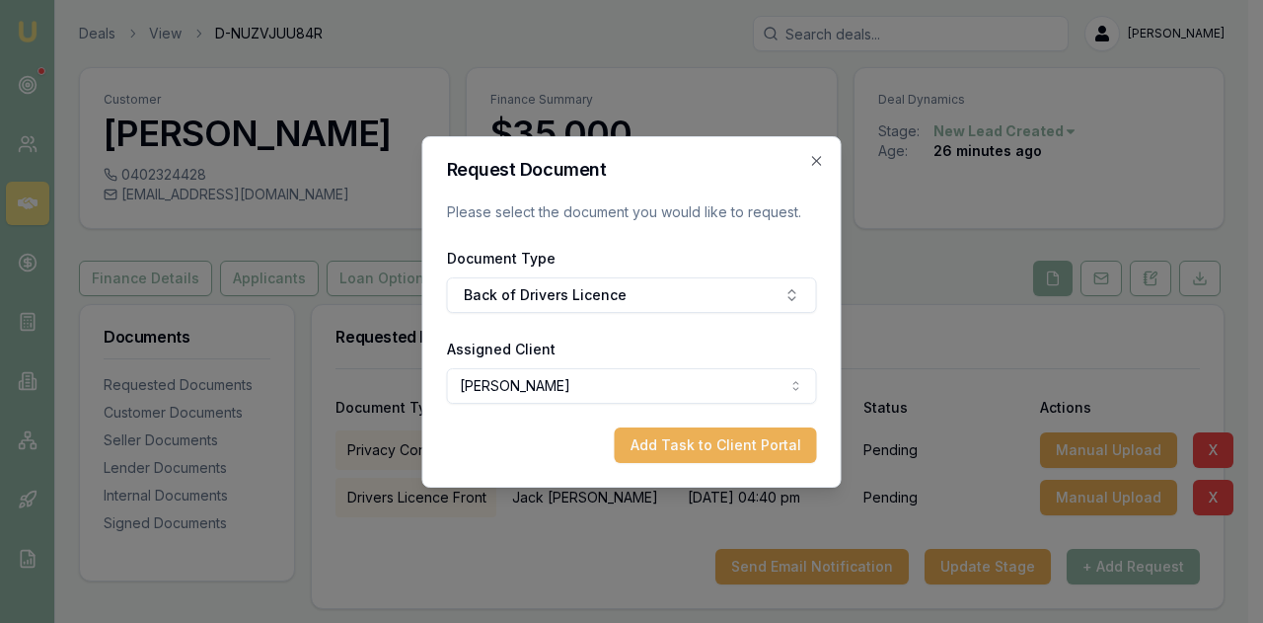
click at [705, 443] on button "Add Task to Client Portal" at bounding box center [716, 445] width 202 height 36
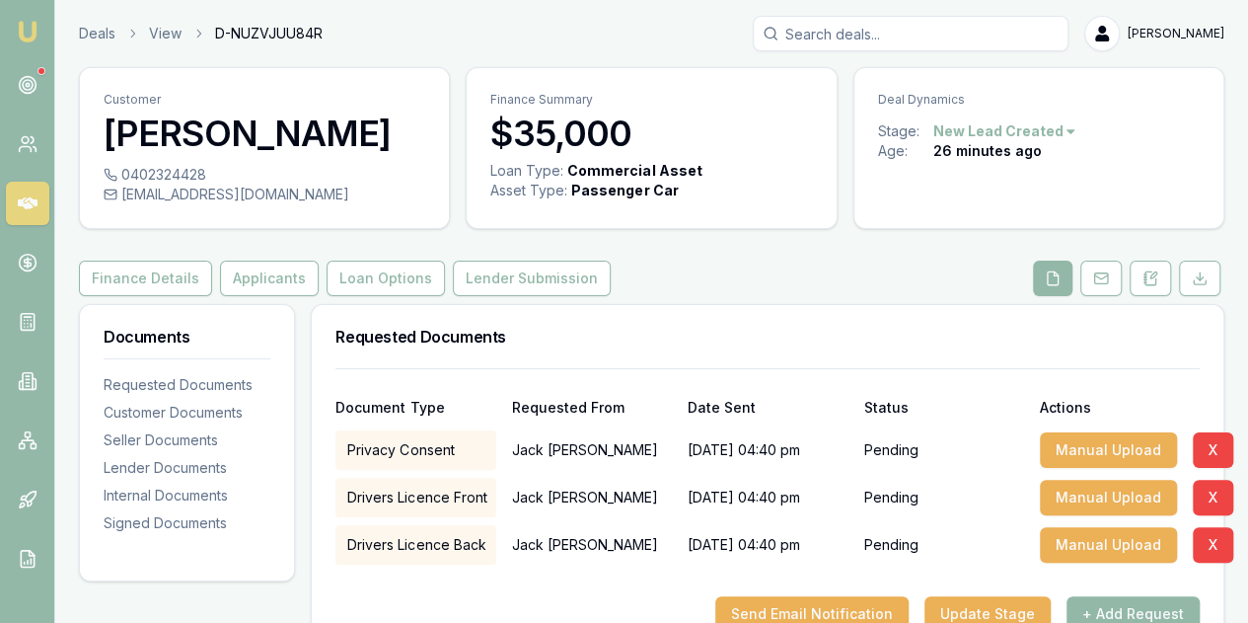
click at [1123, 617] on button "+ Add Request" at bounding box center [1133, 614] width 133 height 36
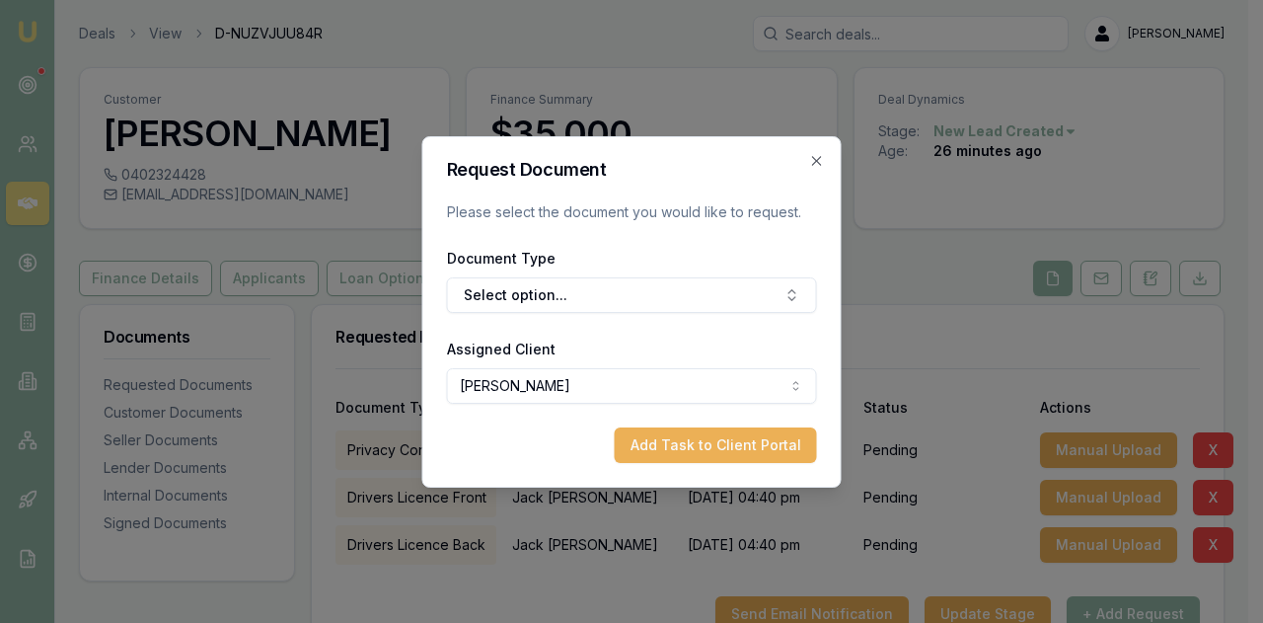
click at [542, 301] on button "Select option..." at bounding box center [632, 295] width 370 height 36
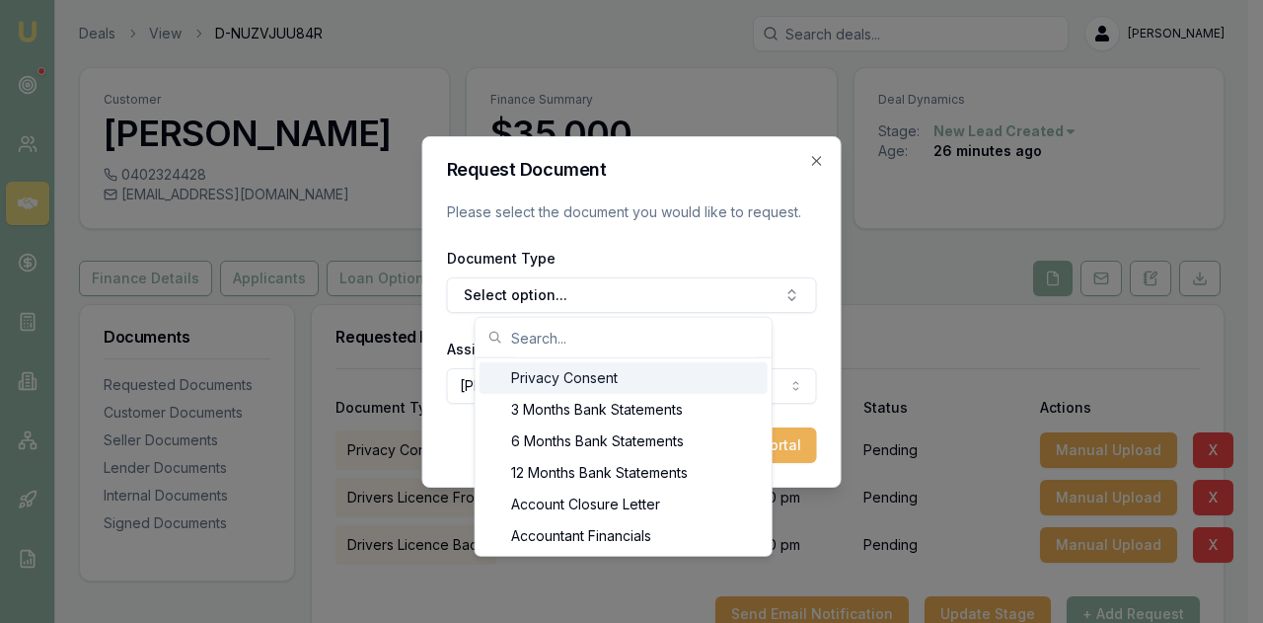
click at [521, 335] on input "text" at bounding box center [635, 337] width 249 height 39
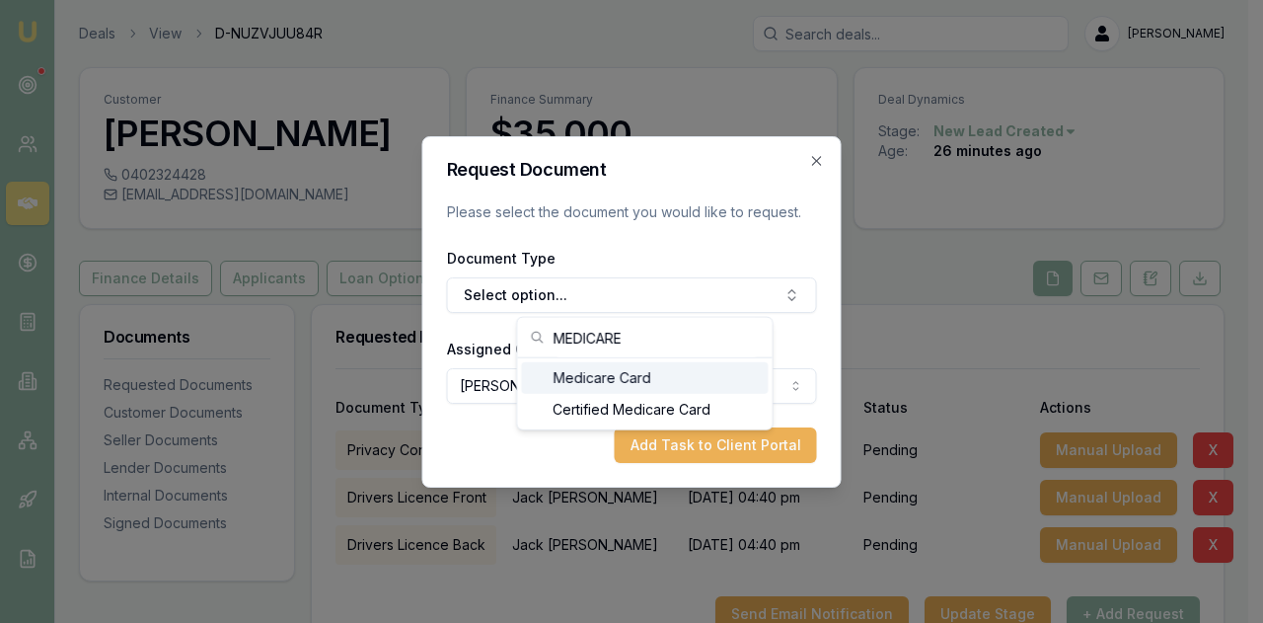
type input "MEDICARE"
click at [569, 381] on div "Medicare Card" at bounding box center [644, 378] width 247 height 32
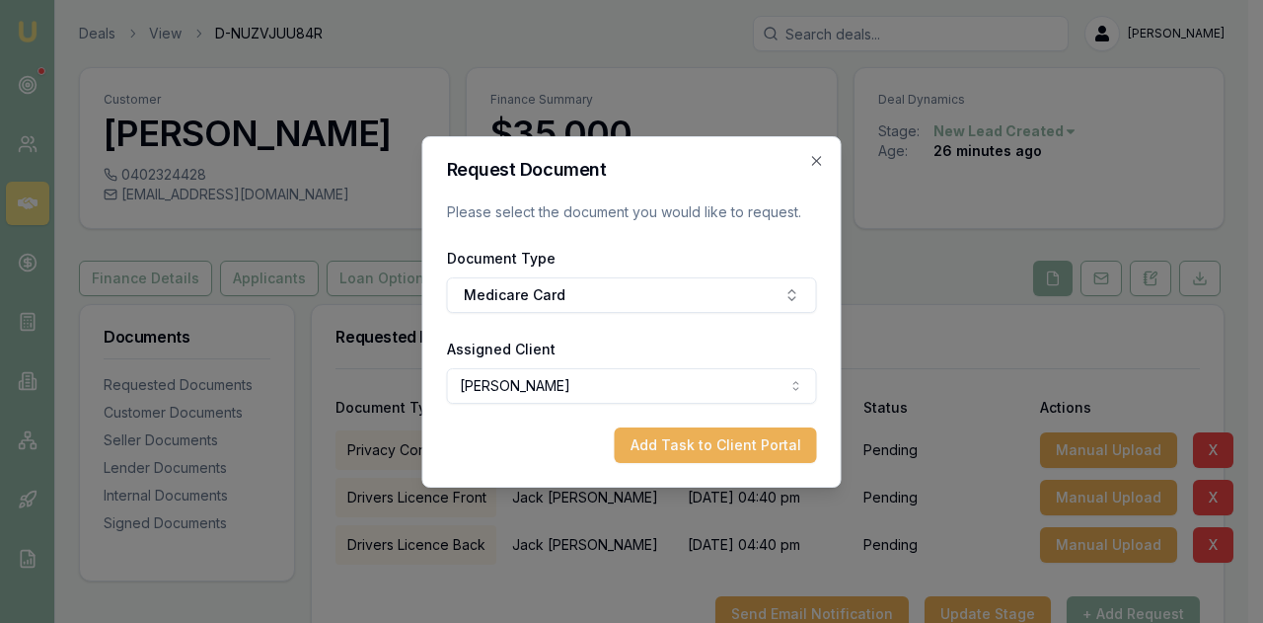
click at [709, 457] on button "Add Task to Client Portal" at bounding box center [716, 445] width 202 height 36
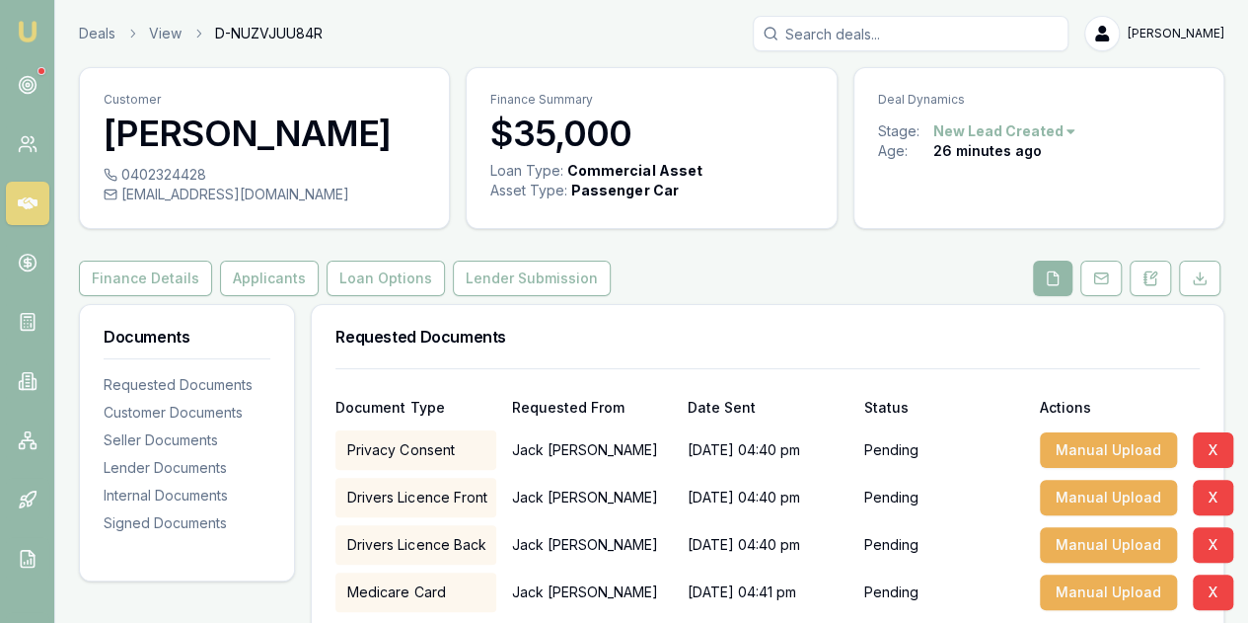
drag, startPoint x: 1119, startPoint y: 616, endPoint x: 1262, endPoint y: 607, distance: 143.4
click at [1248, 607] on html "Emu Broker Deals View D-NUZVJUU84R [PERSON_NAME] Menu Customer [PERSON_NAME] 04…" at bounding box center [624, 311] width 1248 height 623
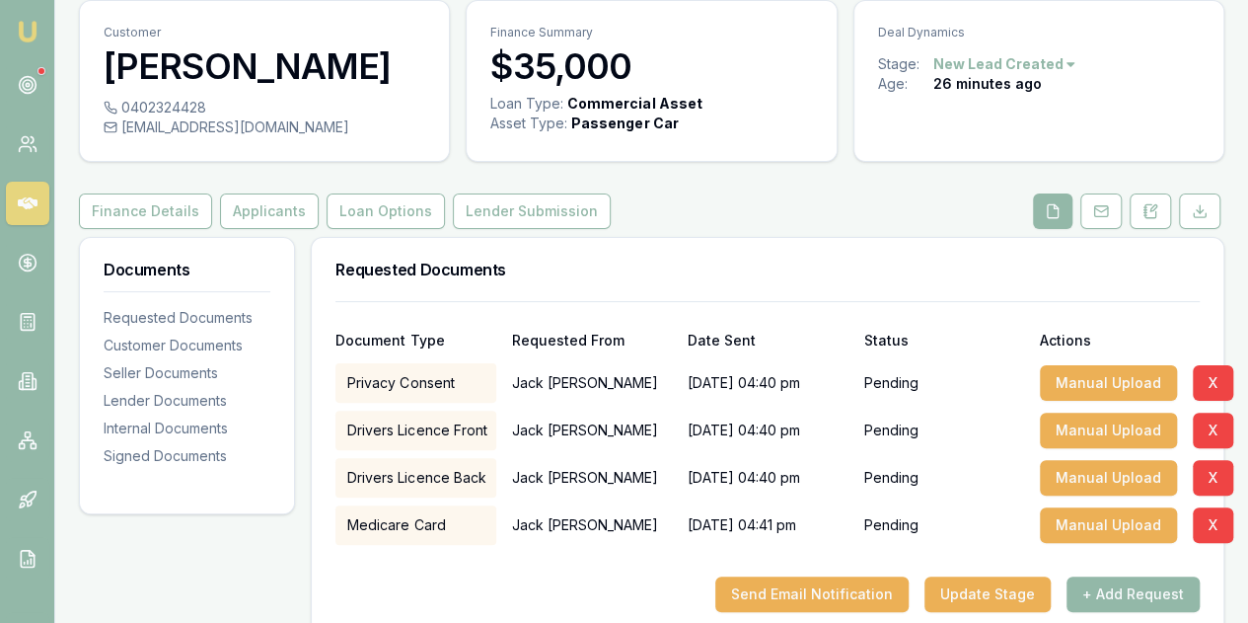
scroll to position [79, 0]
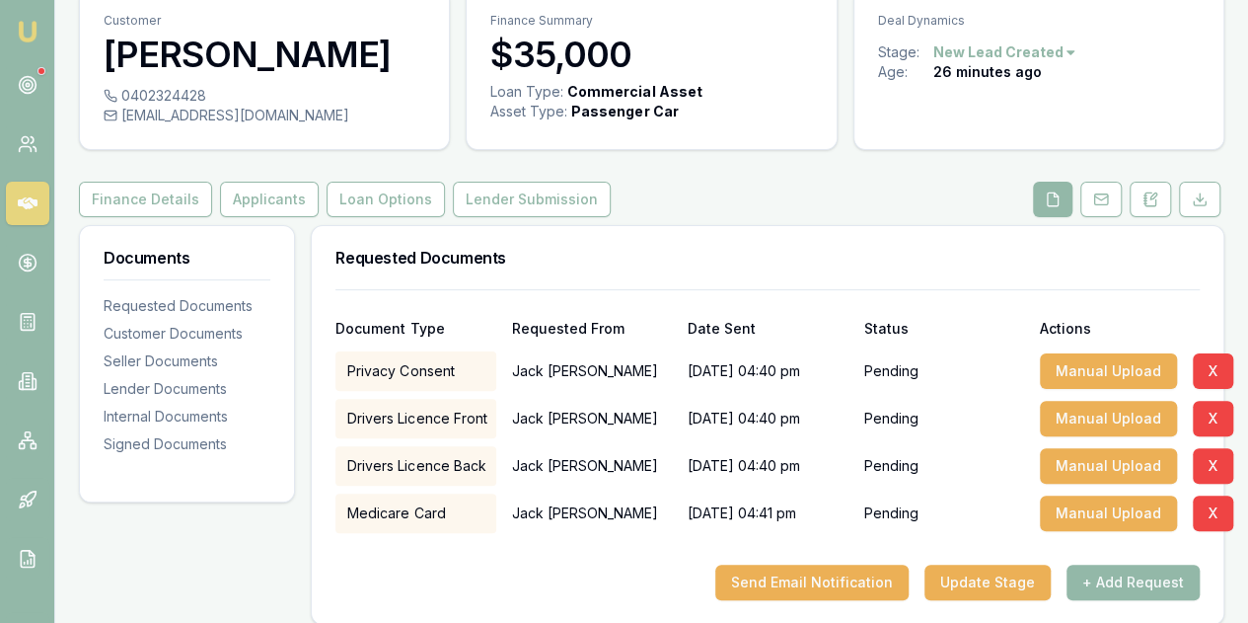
click at [886, 583] on button "Send Email Notification" at bounding box center [811, 582] width 193 height 36
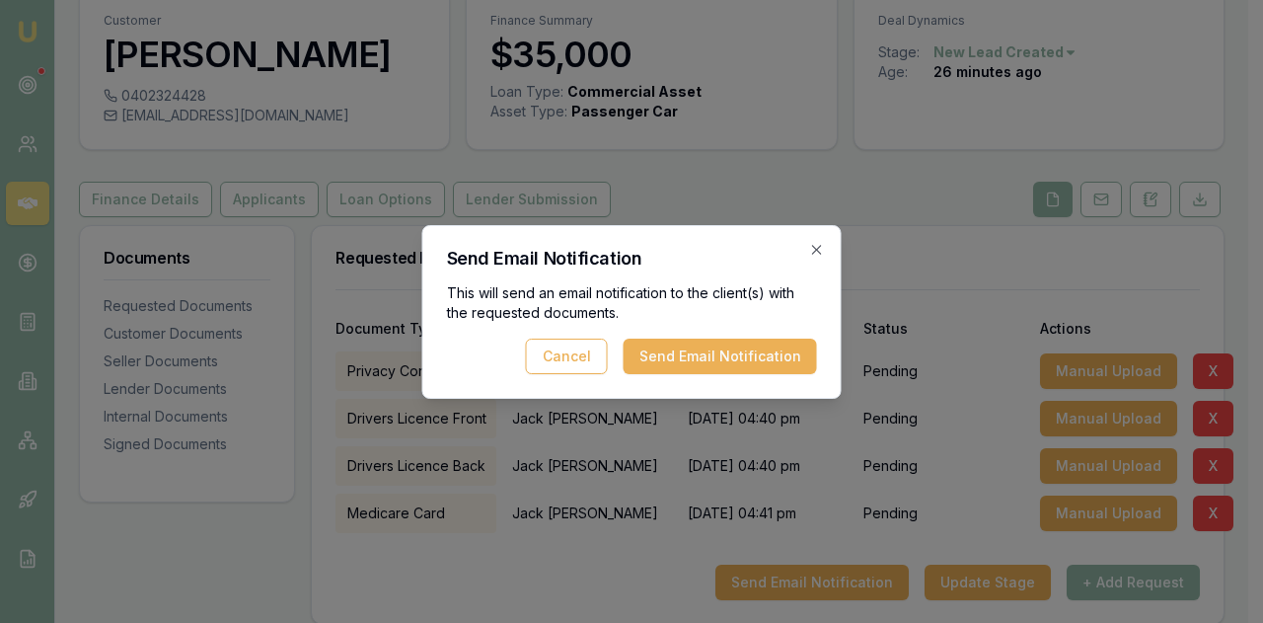
click at [697, 362] on button "Send Email Notification" at bounding box center [720, 357] width 193 height 36
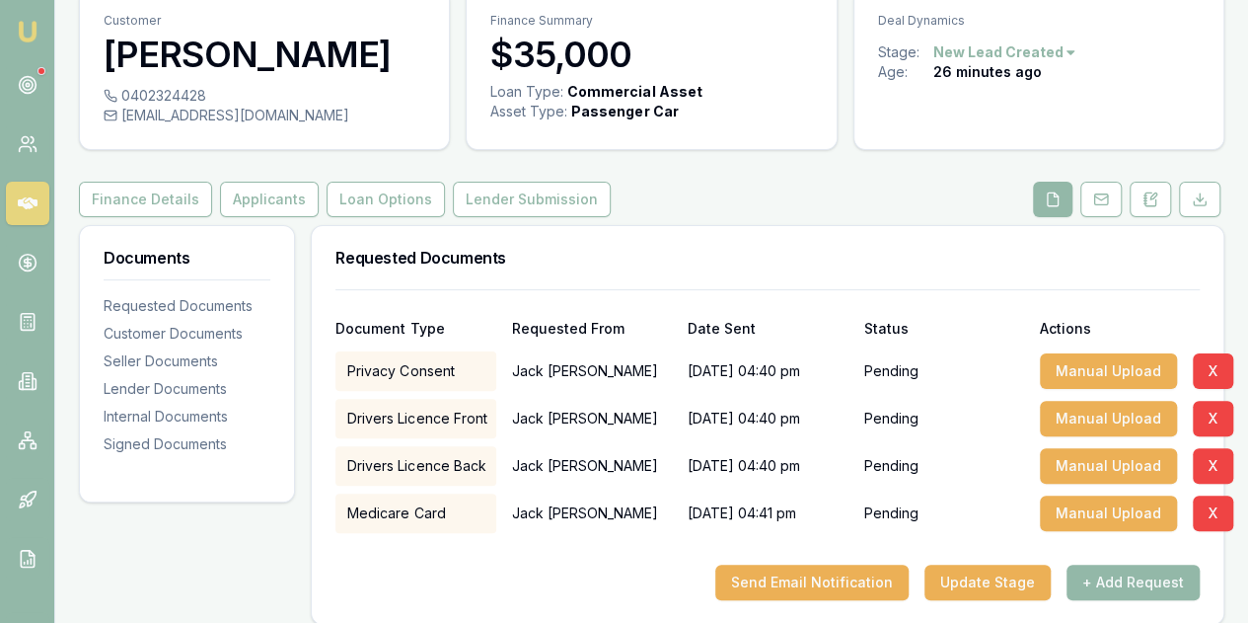
click at [1151, 197] on icon at bounding box center [1154, 196] width 6 height 6
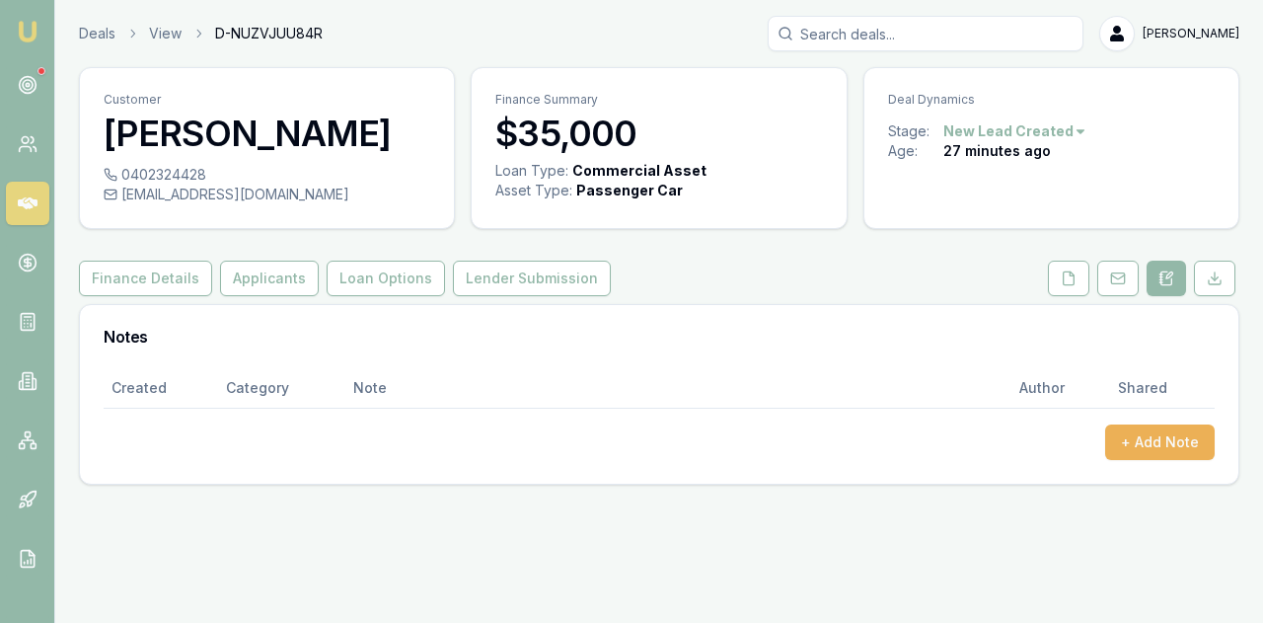
click at [1167, 447] on button "+ Add Note" at bounding box center [1160, 442] width 110 height 36
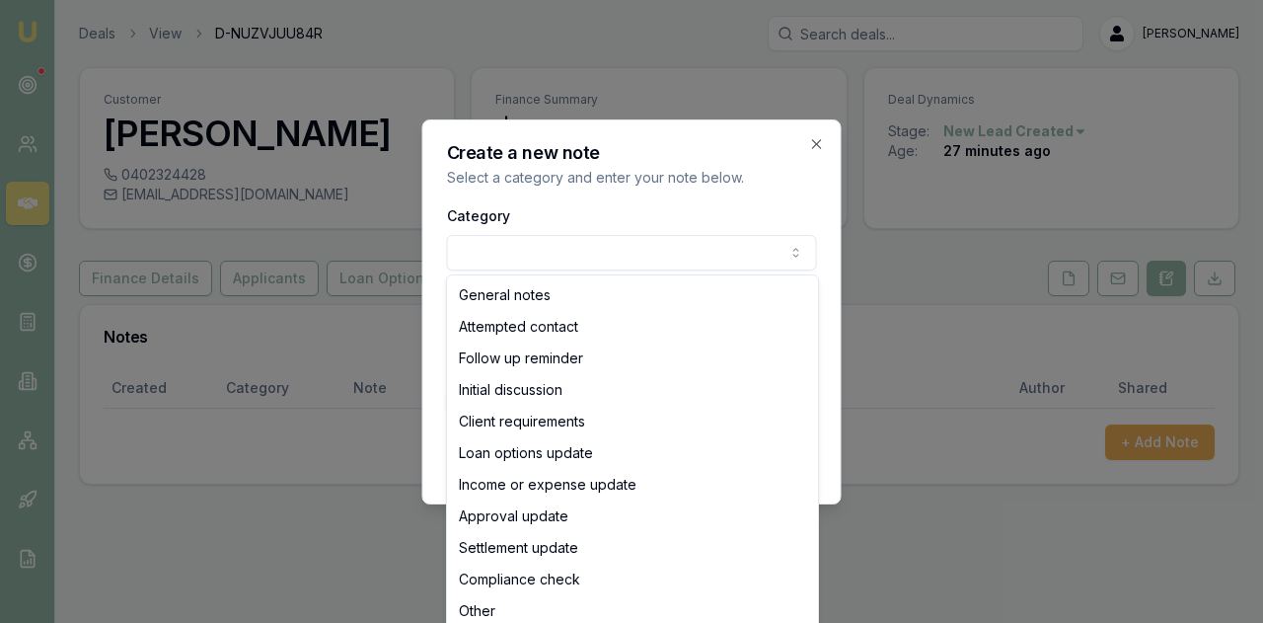
click at [474, 262] on body "Emu Broker Deals View D-NUZVJUU84R [PERSON_NAME] Menu Customer [PERSON_NAME] 04…" at bounding box center [631, 311] width 1263 height 623
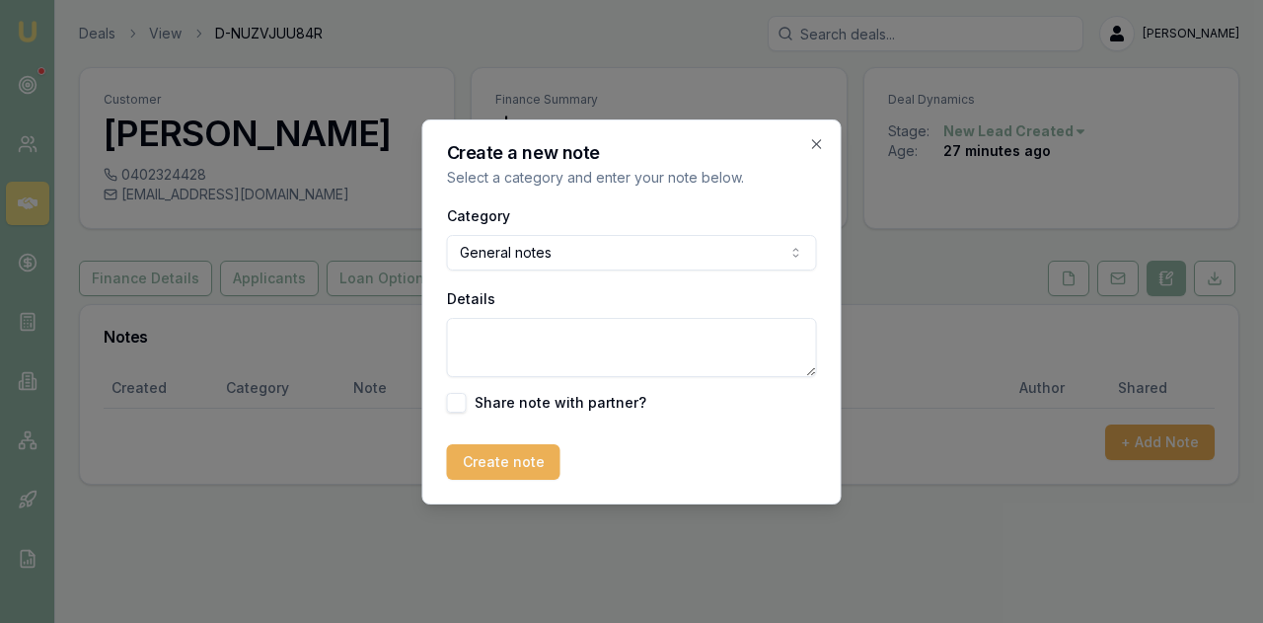
click at [467, 351] on textarea "Details" at bounding box center [632, 347] width 370 height 59
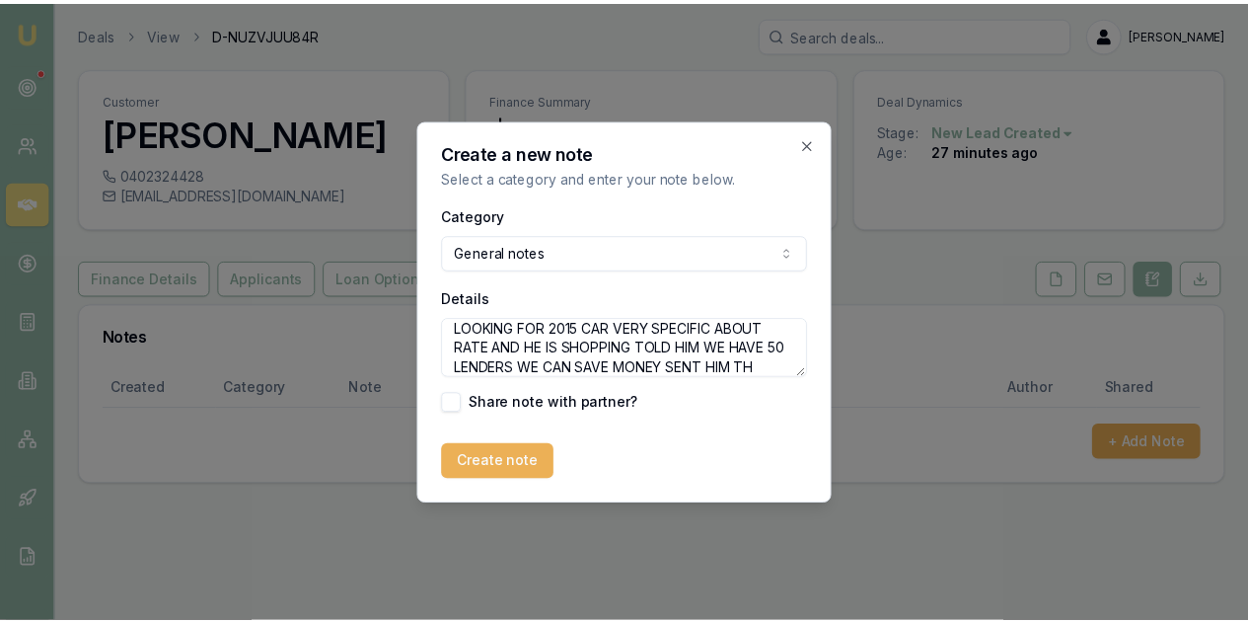
scroll to position [28, 0]
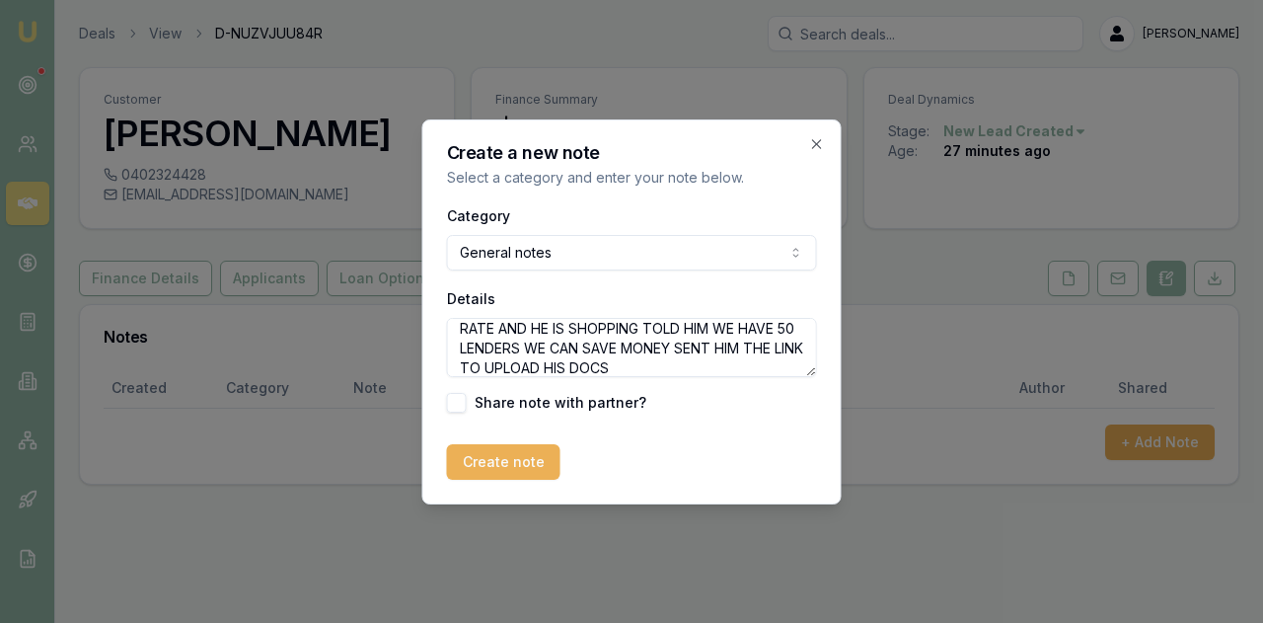
type textarea "LOOKING FOR 2015 CAR VERY SPECIFIC ABOUT RATE AND HE IS SHOPPING TOLD HIM WE HA…"
click at [504, 459] on button "Create note" at bounding box center [503, 462] width 113 height 36
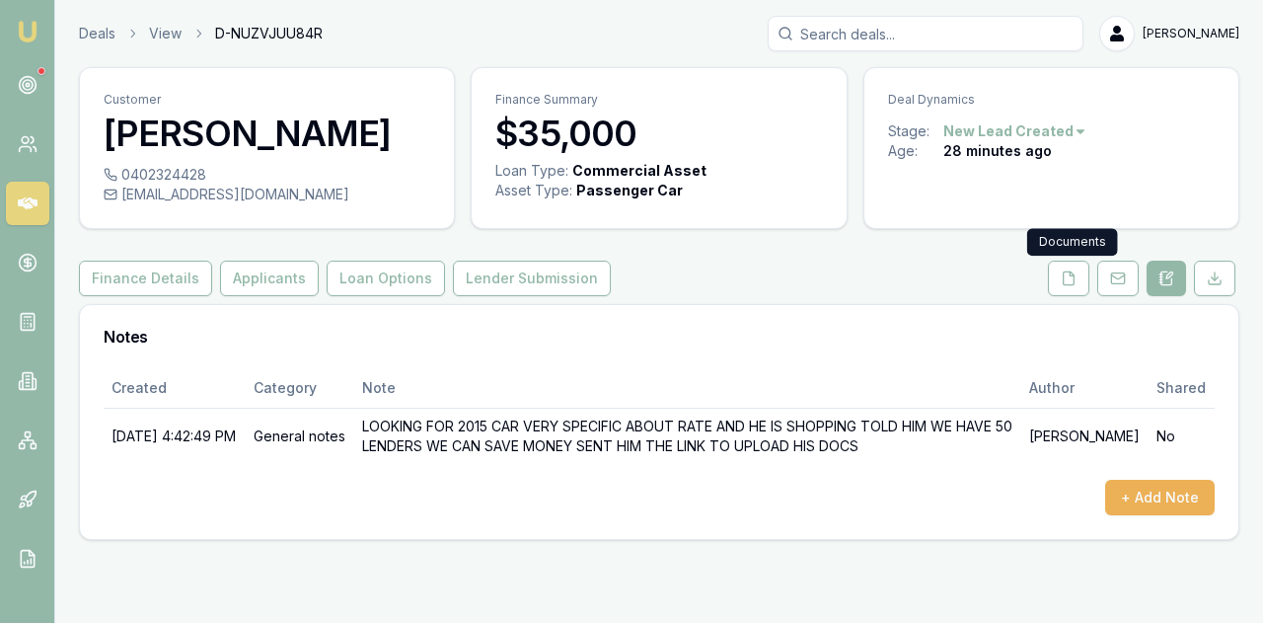
click at [1067, 275] on icon at bounding box center [1069, 278] width 16 height 16
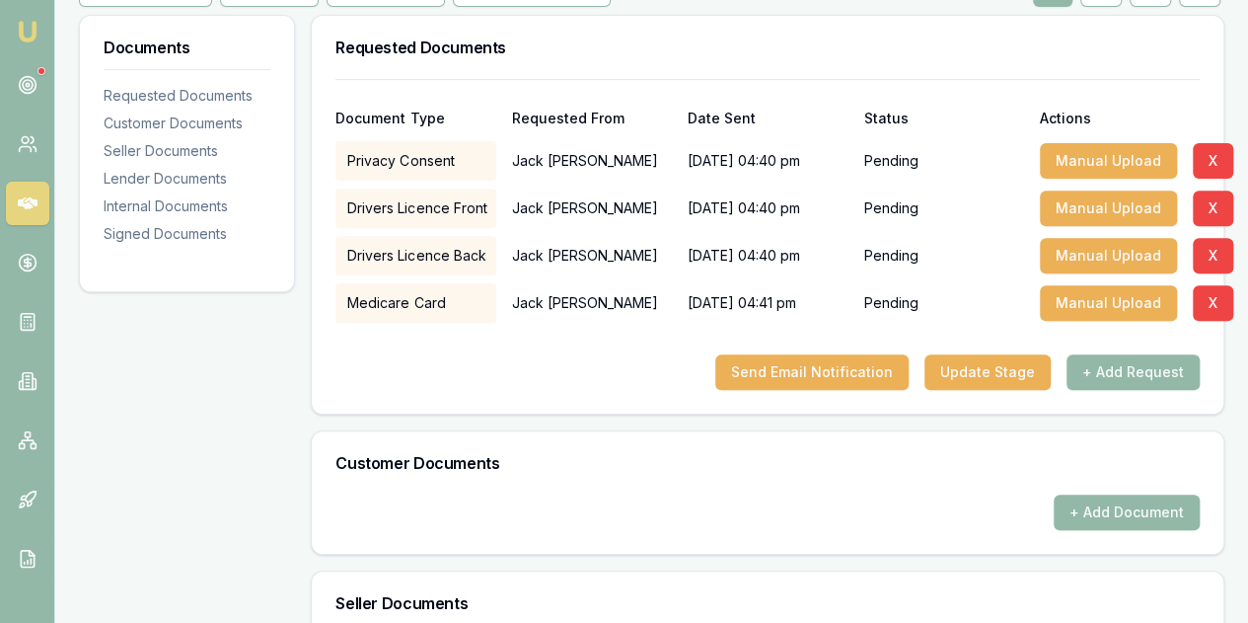
scroll to position [316, 0]
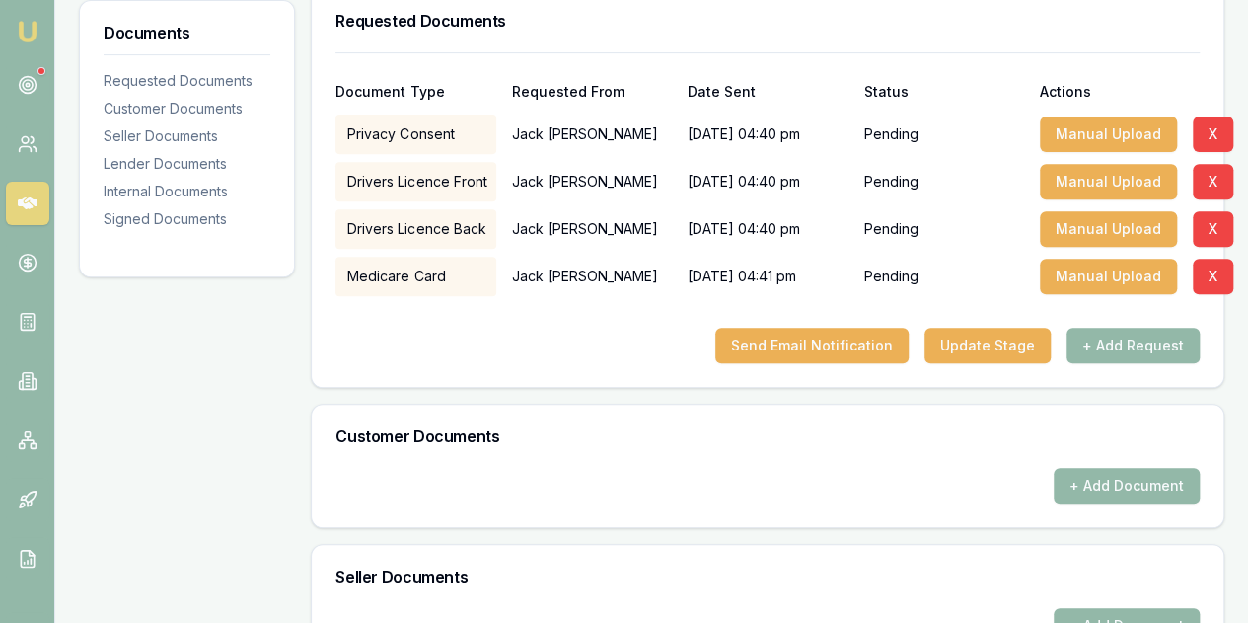
click at [985, 355] on button "Update Stage" at bounding box center [988, 346] width 126 height 36
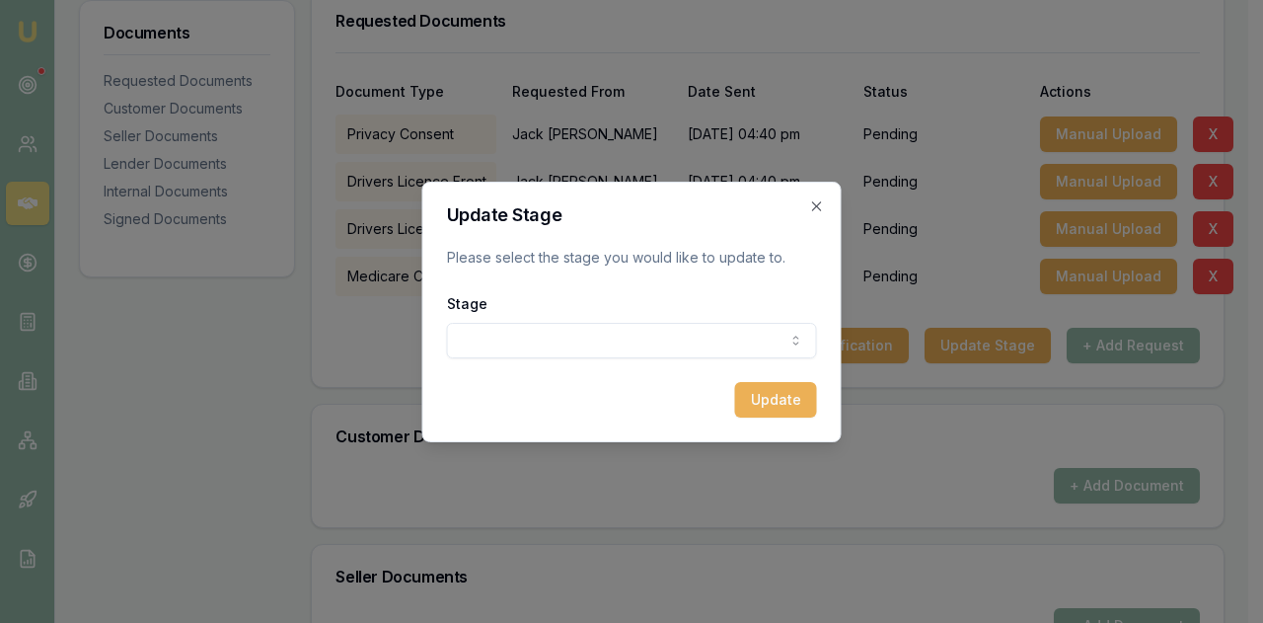
click at [772, 412] on button "Update" at bounding box center [776, 400] width 82 height 36
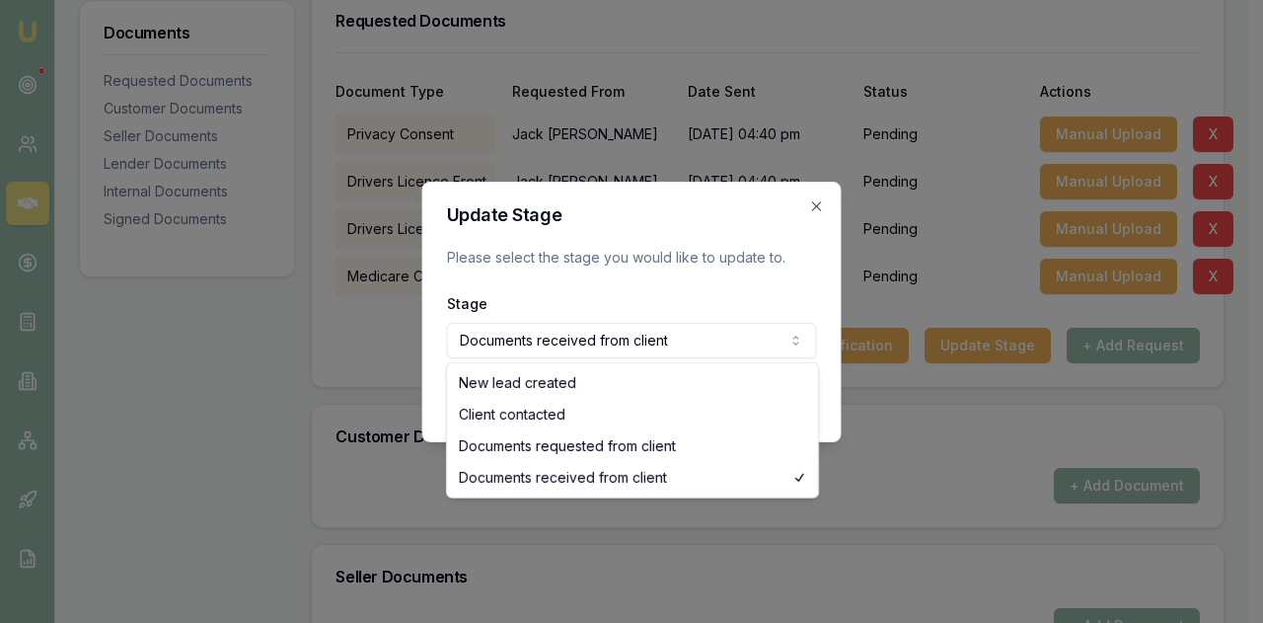
select select "DOCUMENTS_REQUESTED_FROM_CLIENT"
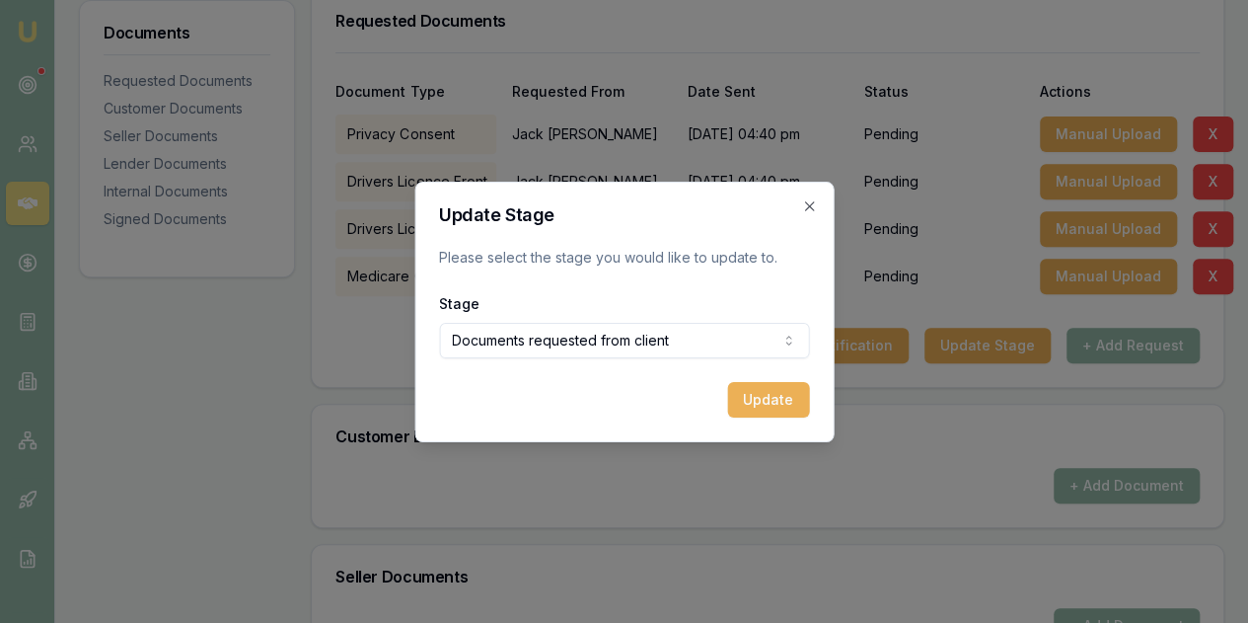
click at [756, 398] on button "Update" at bounding box center [768, 400] width 82 height 36
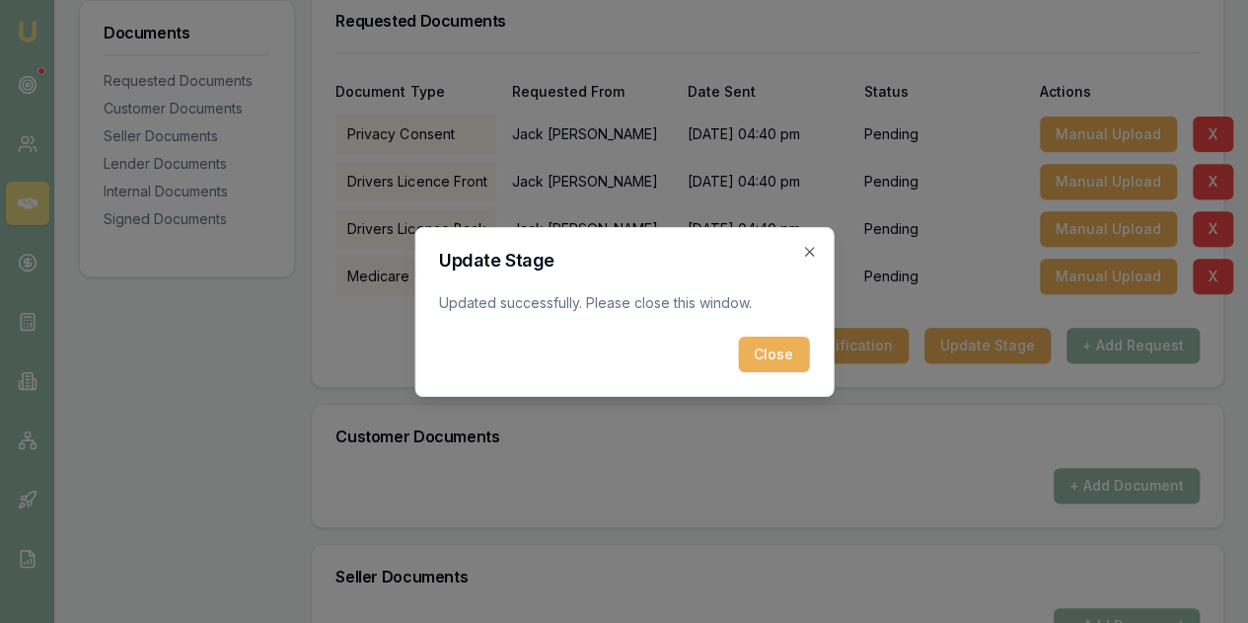
click at [751, 358] on button "Close" at bounding box center [773, 355] width 71 height 36
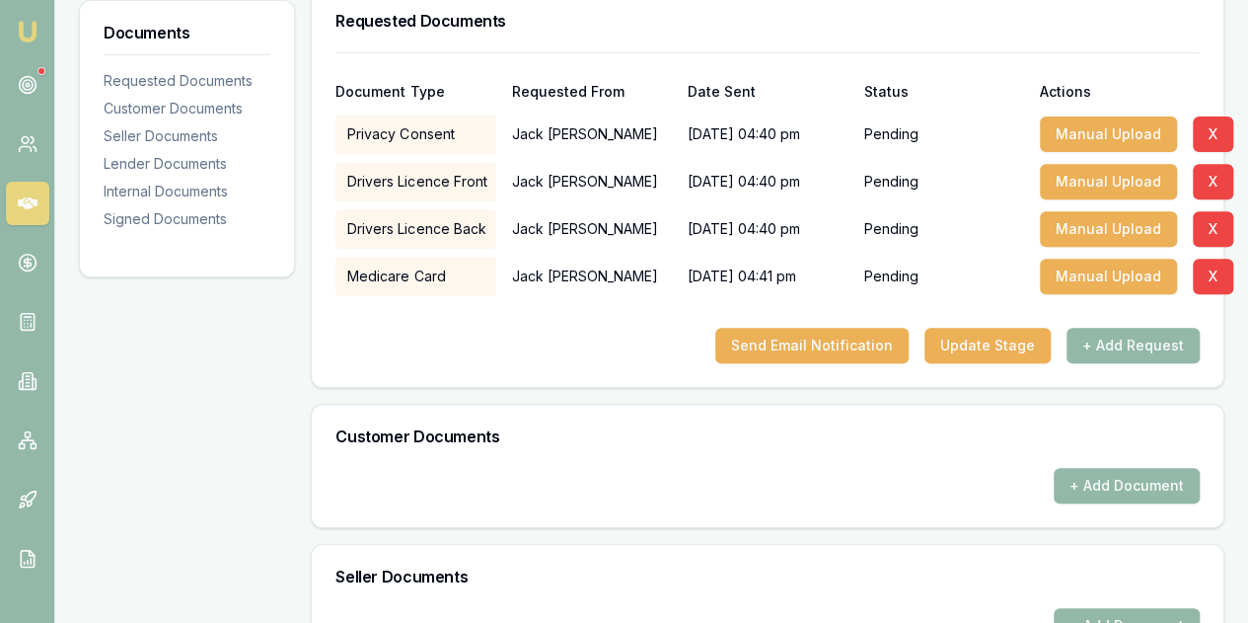
click at [28, 35] on img at bounding box center [28, 32] width 24 height 24
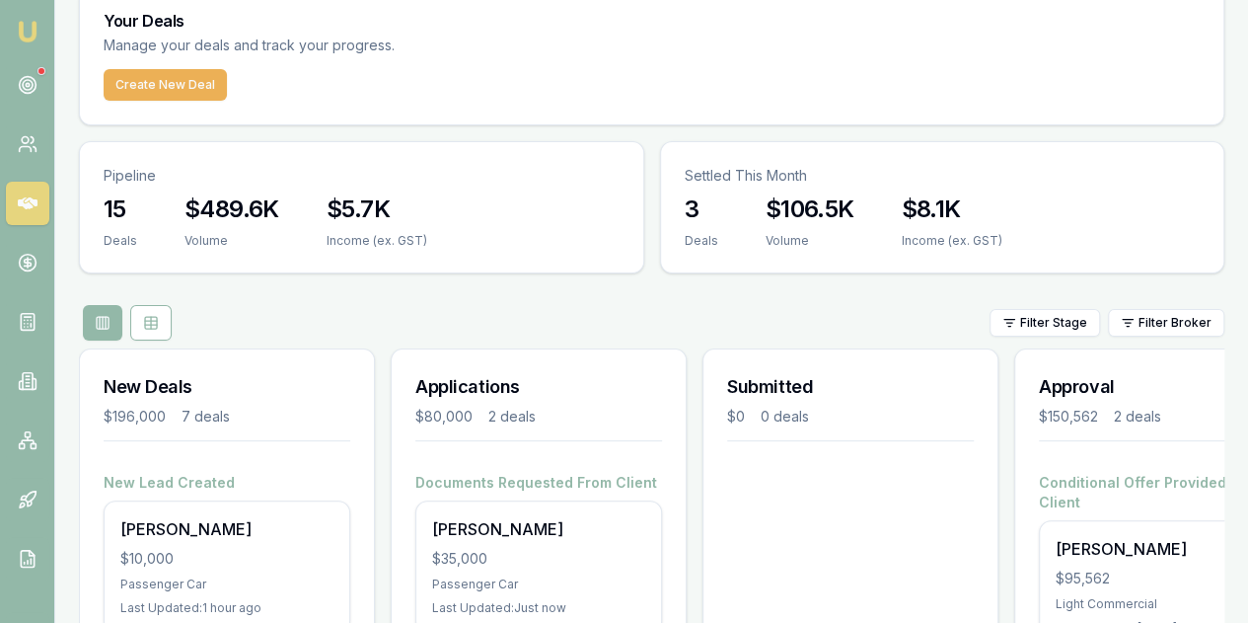
scroll to position [105, 0]
